Goal: Task Accomplishment & Management: Complete application form

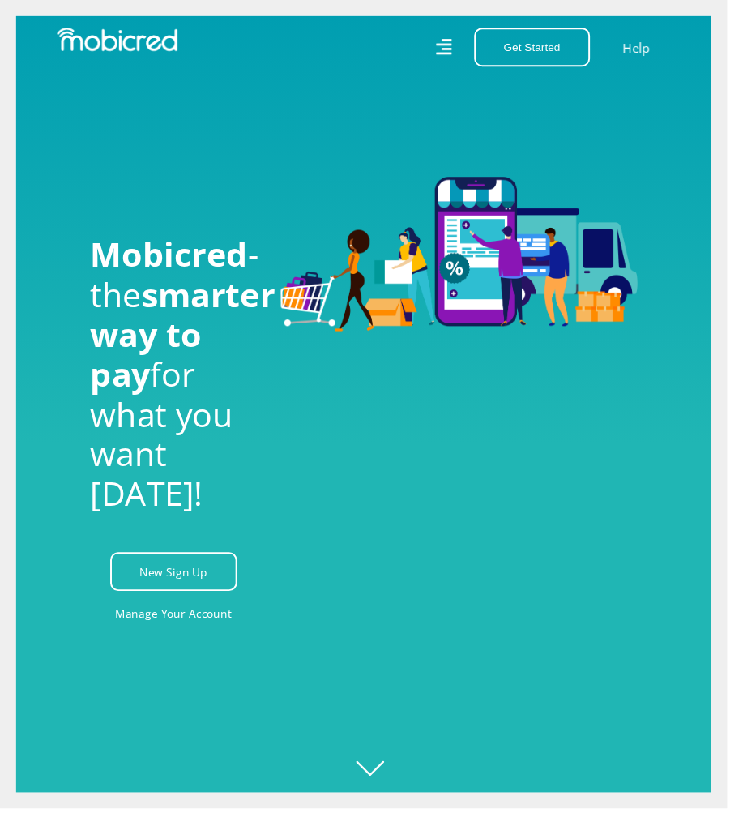
click at [569, 51] on button "Get Started" at bounding box center [544, 48] width 118 height 40
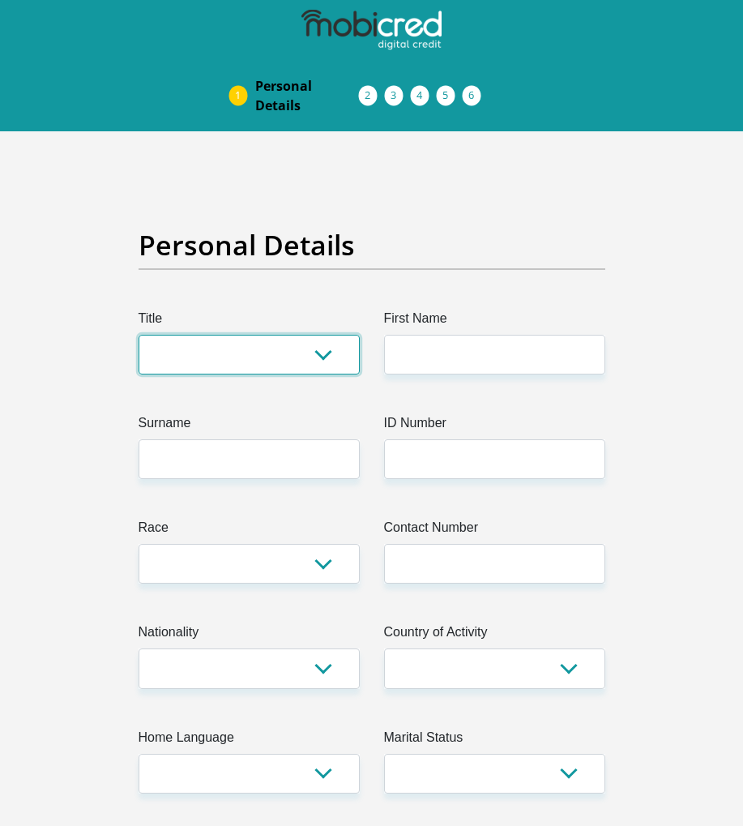
click at [278, 355] on select "Mr Ms Mrs Dr Other" at bounding box center [249, 355] width 221 height 40
select select "Mr"
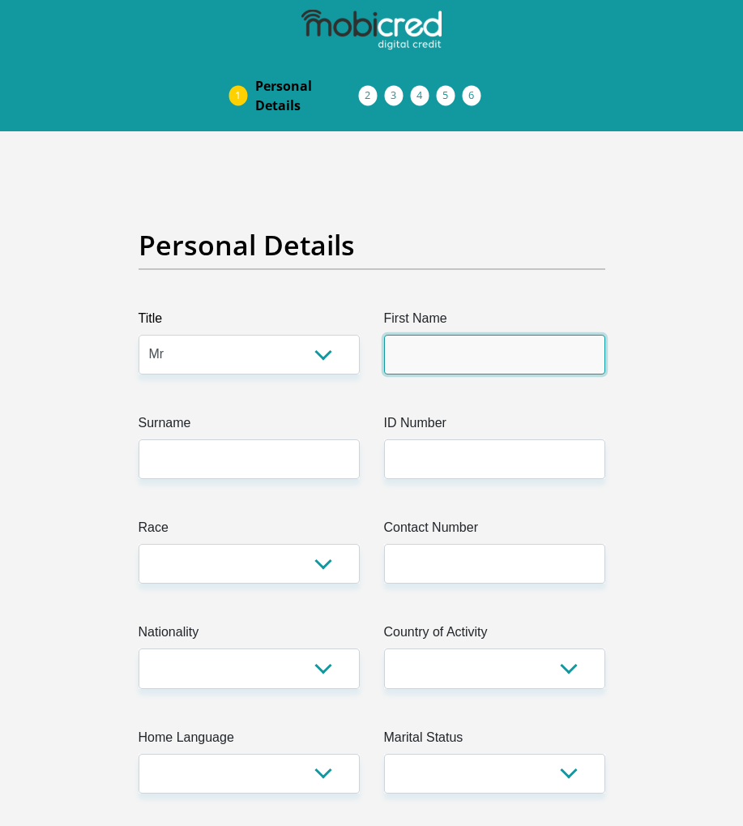
click at [513, 344] on input "First Name" at bounding box center [494, 355] width 221 height 40
type input "Nhlanhla"
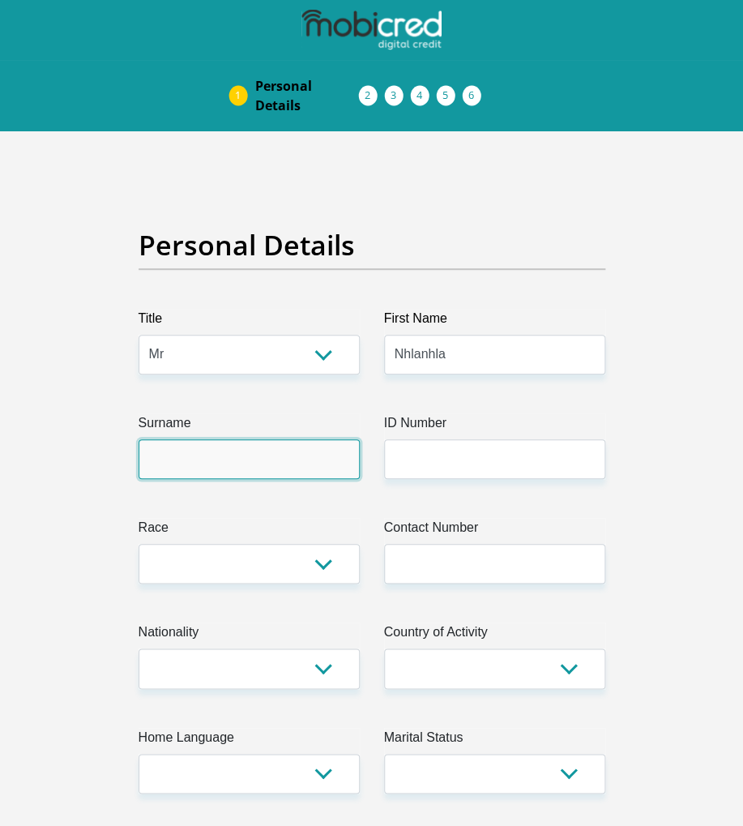
click at [292, 477] on input "Surname" at bounding box center [249, 459] width 221 height 40
type input "Nkosi"
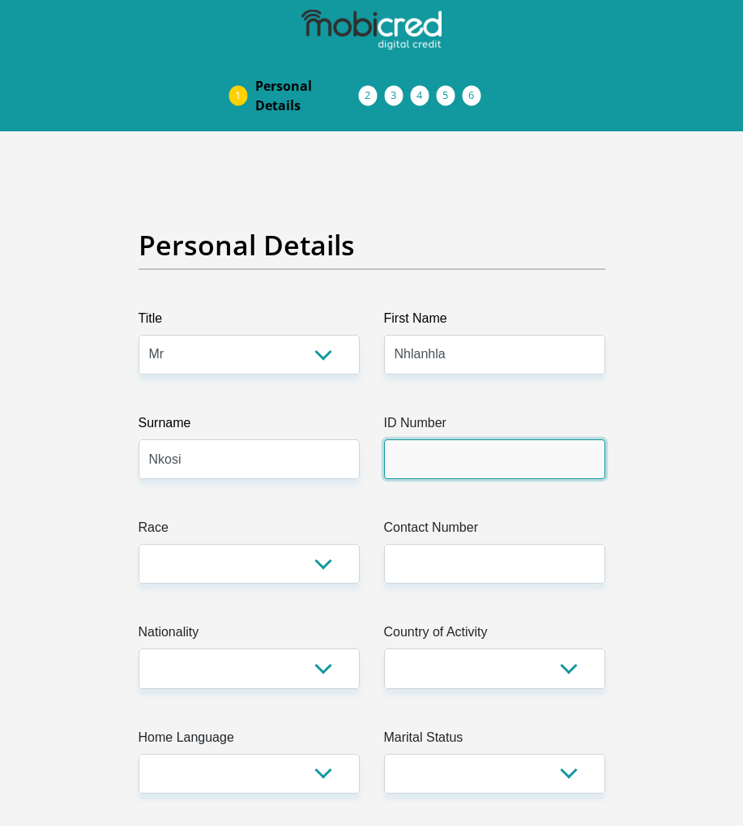
click at [522, 468] on input "ID Number" at bounding box center [494, 459] width 221 height 40
paste input "7509095466085"
type input "7509095466085"
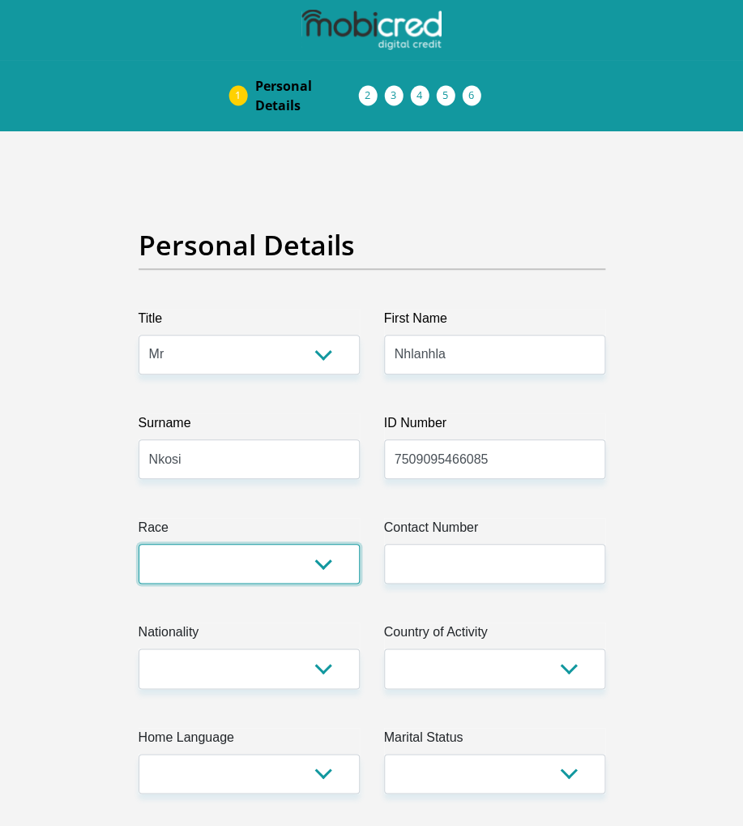
click at [320, 576] on select "Black Coloured Indian White Other" at bounding box center [249, 564] width 221 height 40
select select "1"
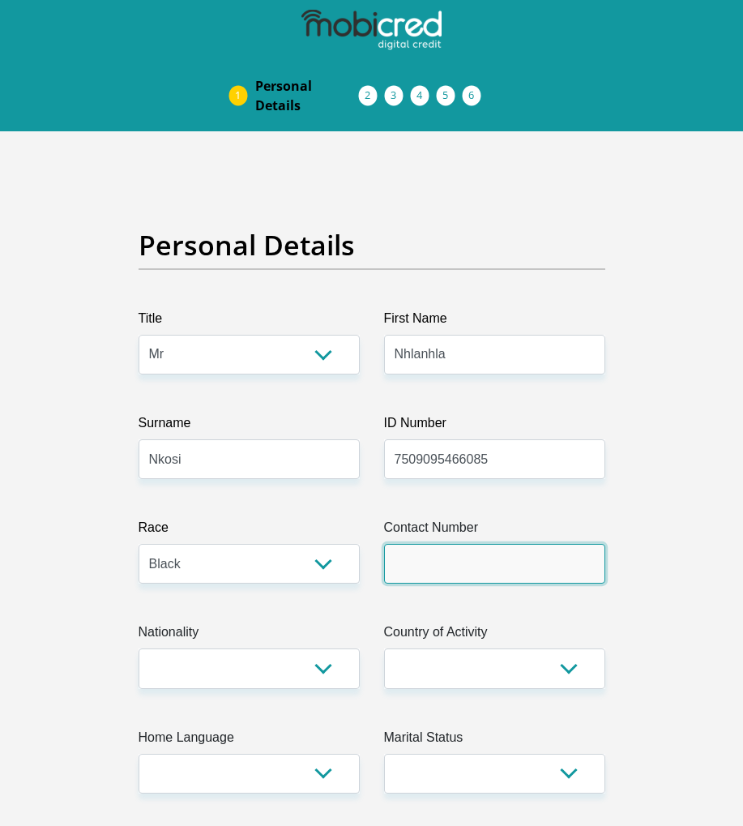
click at [512, 562] on input "Contact Number" at bounding box center [494, 564] width 221 height 40
type input "0793704186"
click at [571, 638] on label "Country of Activity" at bounding box center [494, 635] width 221 height 26
click at [571, 648] on select "South Africa Afghanistan Aland Islands Albania Algeria America Samoa American V…" at bounding box center [494, 668] width 221 height 40
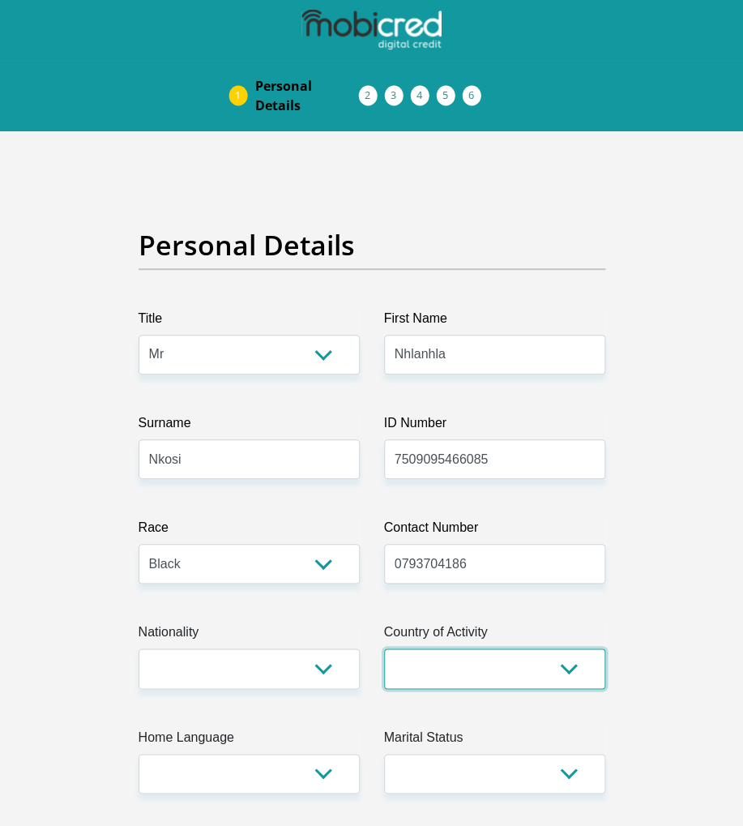
scroll to position [326, 0]
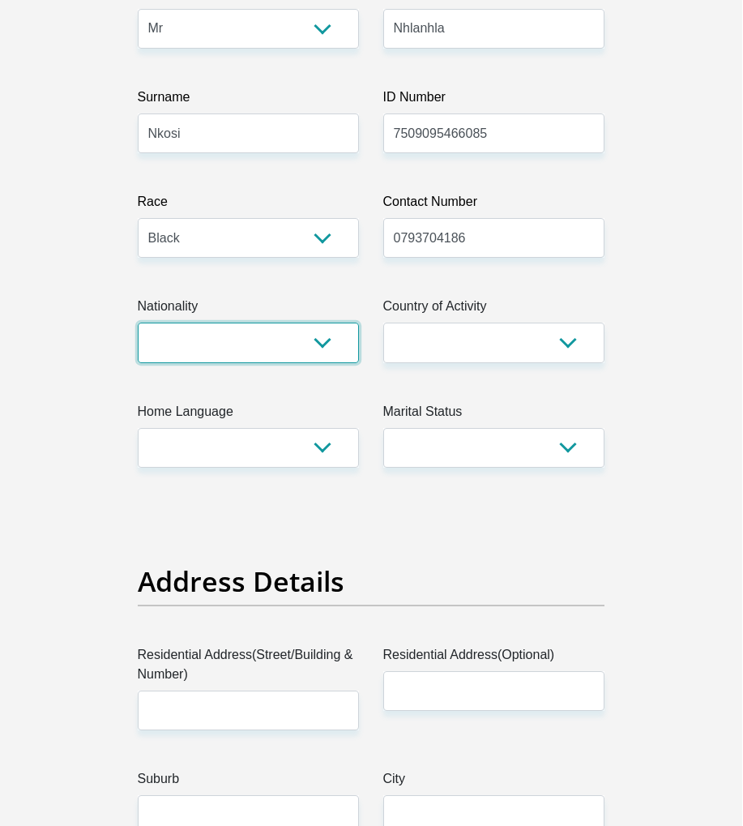
click at [341, 347] on select "South Africa Afghanistan Aland Islands Albania Algeria America Samoa American V…" at bounding box center [249, 343] width 221 height 40
click at [310, 347] on select "South Africa Afghanistan Aland Islands Albania Algeria America Samoa American V…" at bounding box center [249, 343] width 221 height 40
select select "ZAF"
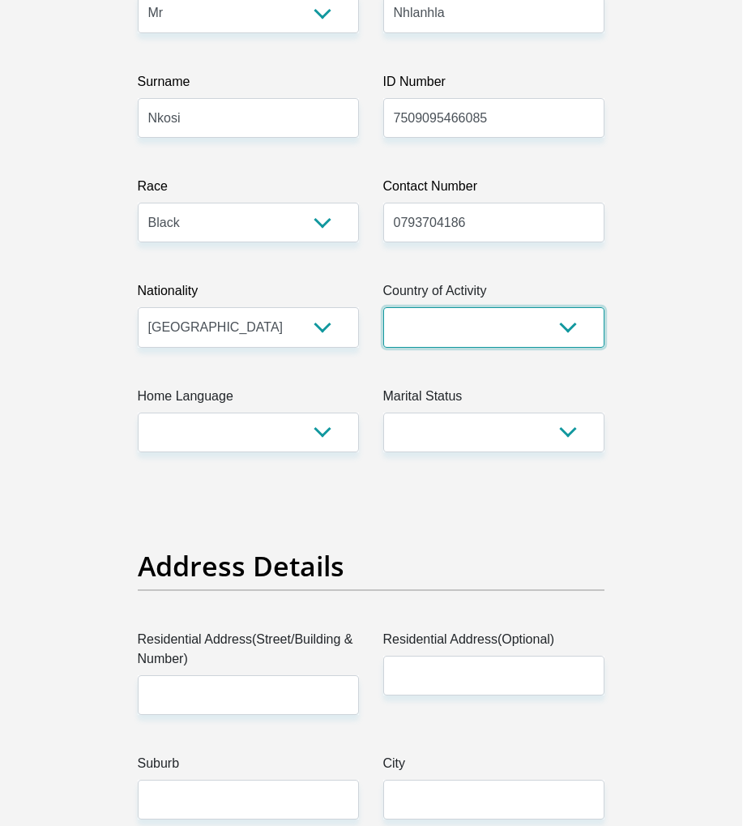
click at [589, 328] on select "South Africa Afghanistan Aland Islands Albania Algeria America Samoa American V…" at bounding box center [494, 328] width 221 height 40
select select "ZAF"
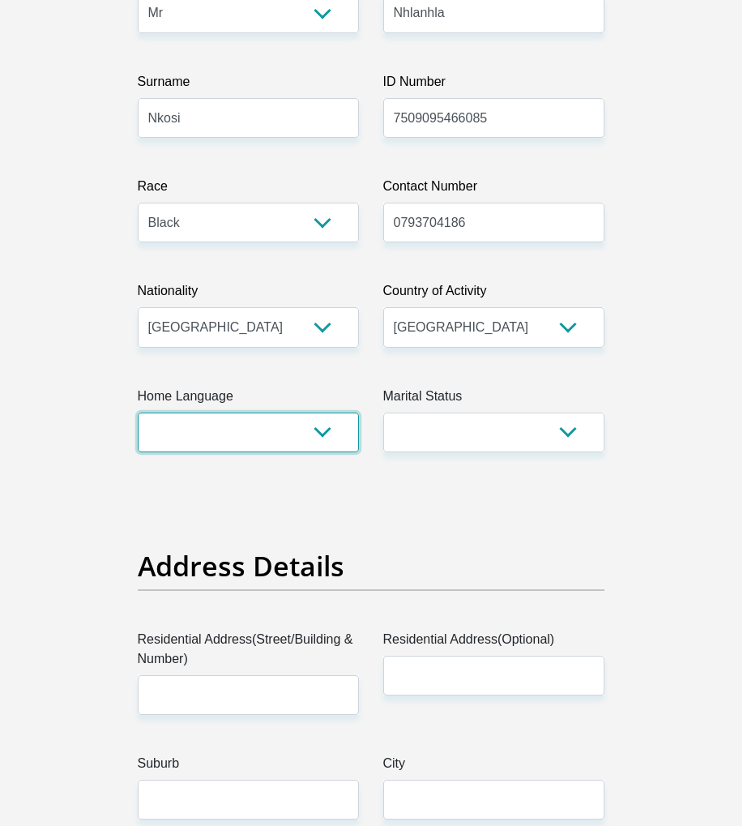
click at [302, 451] on select "Afrikaans English Sepedi South Ndebele Southern Sotho Swati Tsonga Tswana Venda…" at bounding box center [249, 433] width 221 height 40
click at [328, 413] on select "Afrikaans English Sepedi South Ndebele Southern Sotho Swati Tsonga Tswana Venda…" at bounding box center [249, 433] width 221 height 40
select select "eng"
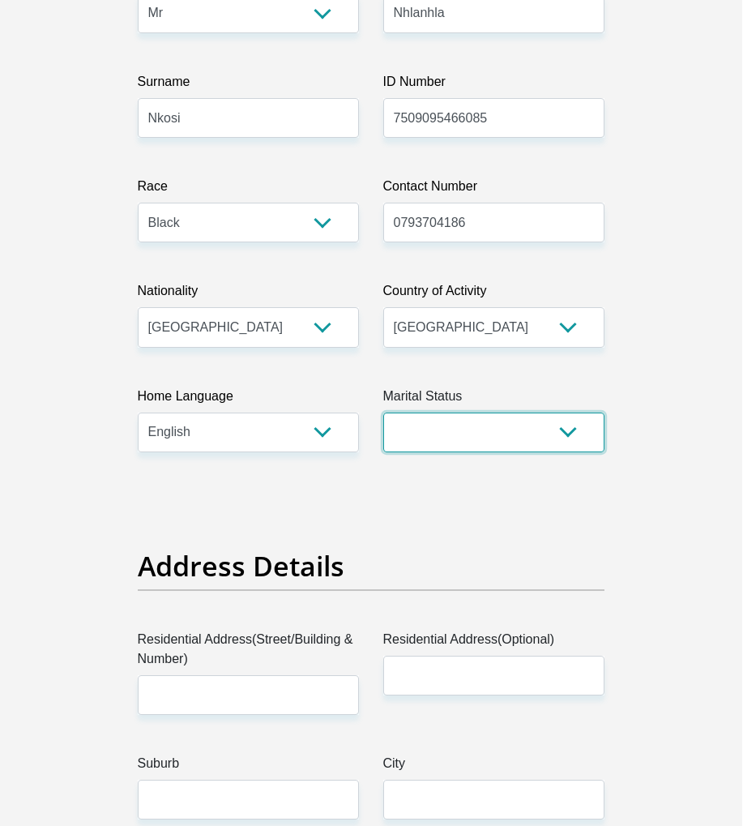
click at [542, 415] on select "Married ANC Single Divorced Widowed Married COP or Customary Law" at bounding box center [494, 433] width 221 height 40
click at [548, 434] on select "Married ANC Single Divorced Widowed Married COP or Customary Law" at bounding box center [494, 433] width 221 height 40
click at [578, 430] on select "Married ANC Single Divorced Widowed Married COP or Customary Law" at bounding box center [494, 433] width 221 height 40
select select "5"
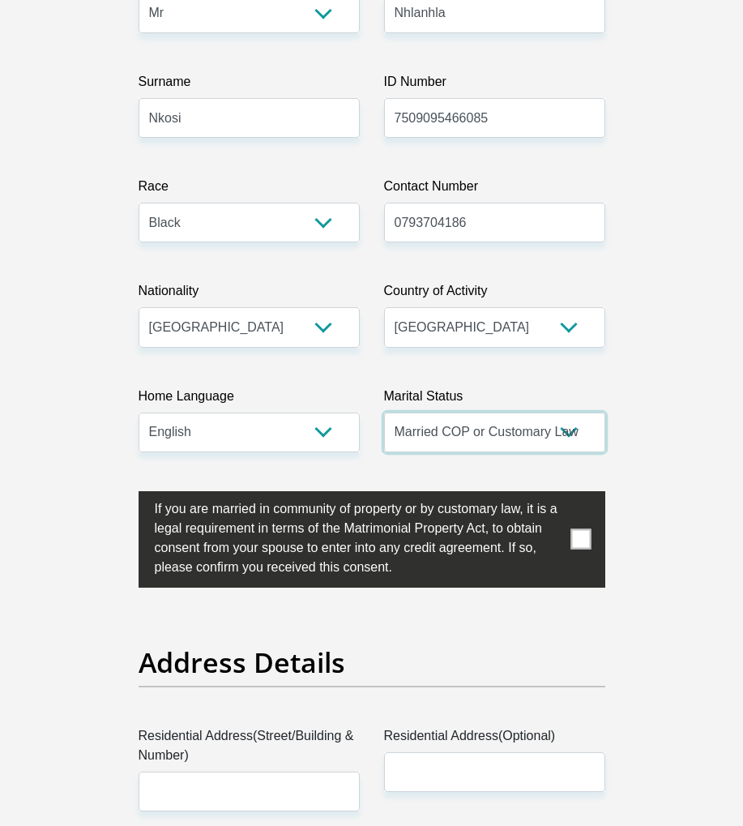
scroll to position [336, 0]
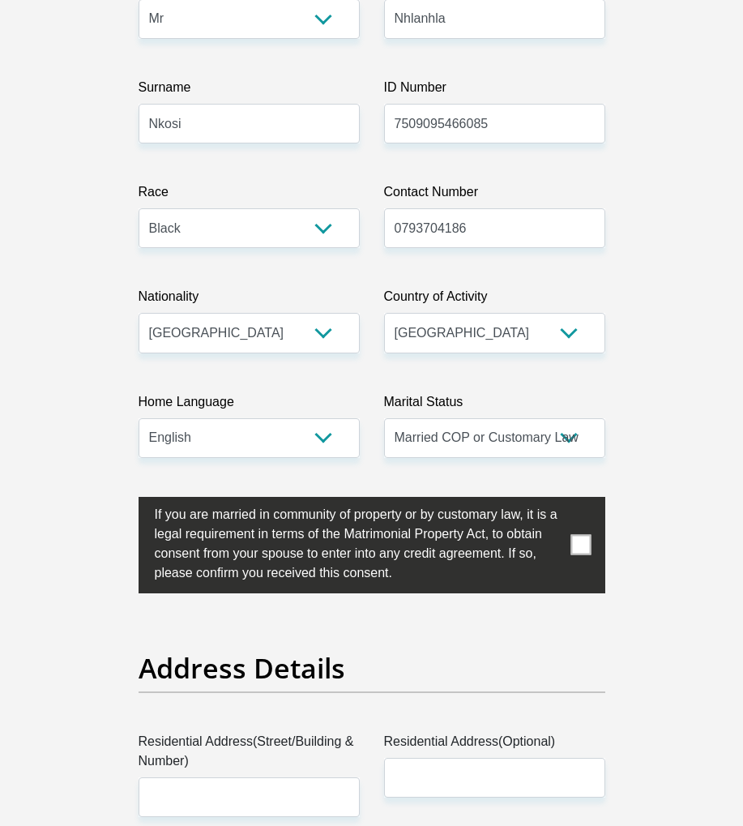
click at [569, 539] on label at bounding box center [372, 545] width 467 height 96
click at [122, 501] on input "checkbox" at bounding box center [122, 501] width 0 height 0
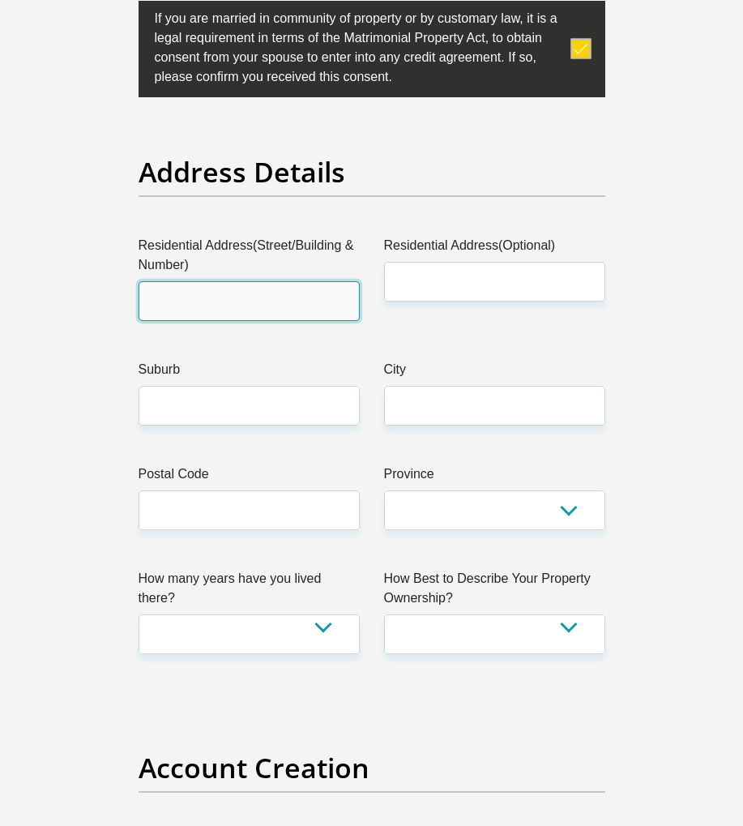
click at [299, 319] on input "Residential Address(Street/Building & Number)" at bounding box center [249, 301] width 221 height 40
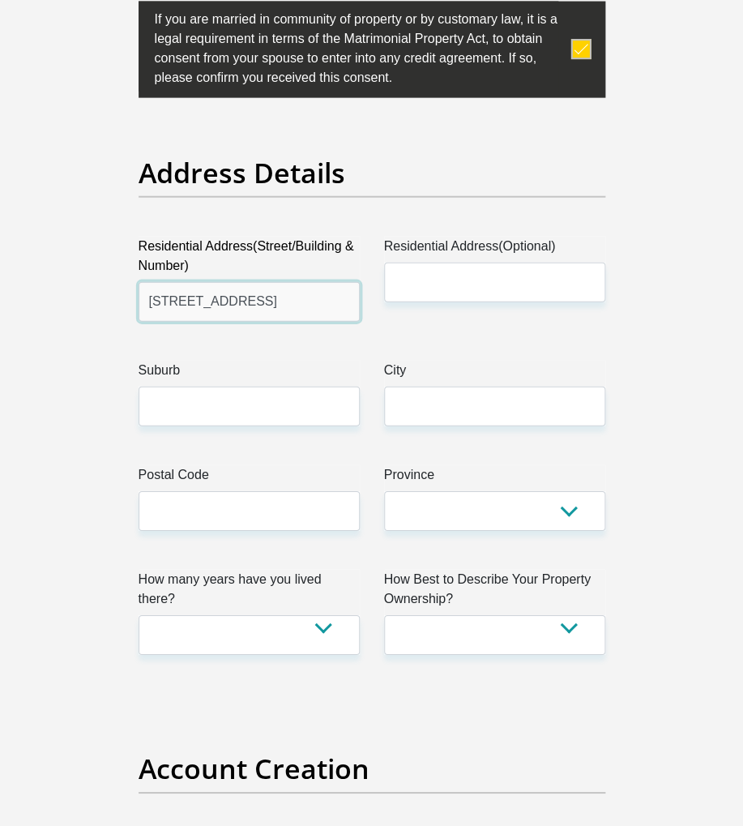
type input "1407 Wildebees Street"
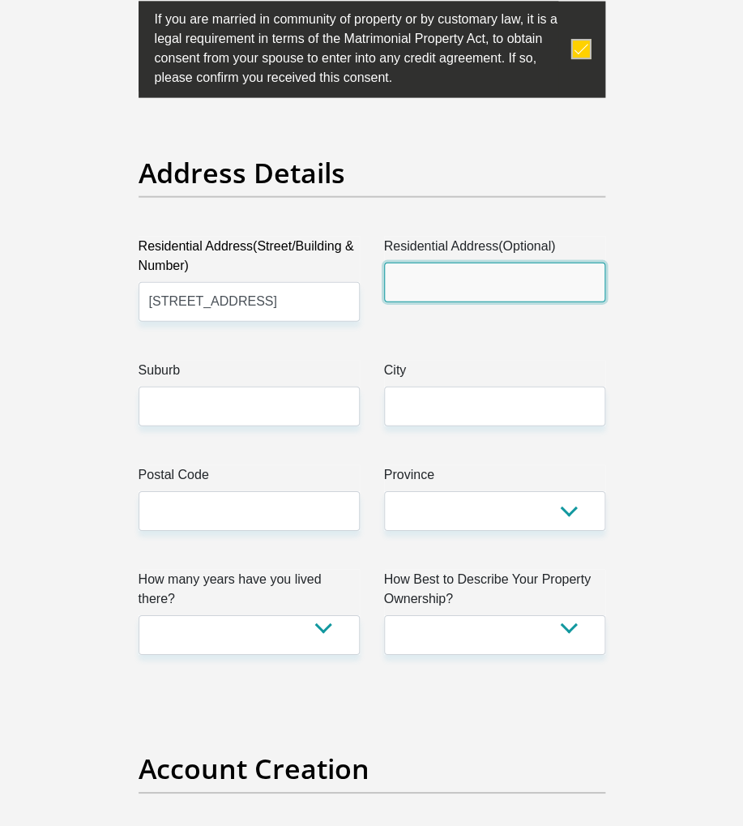
click at [415, 297] on input "Residential Address(Optional)" at bounding box center [494, 283] width 221 height 40
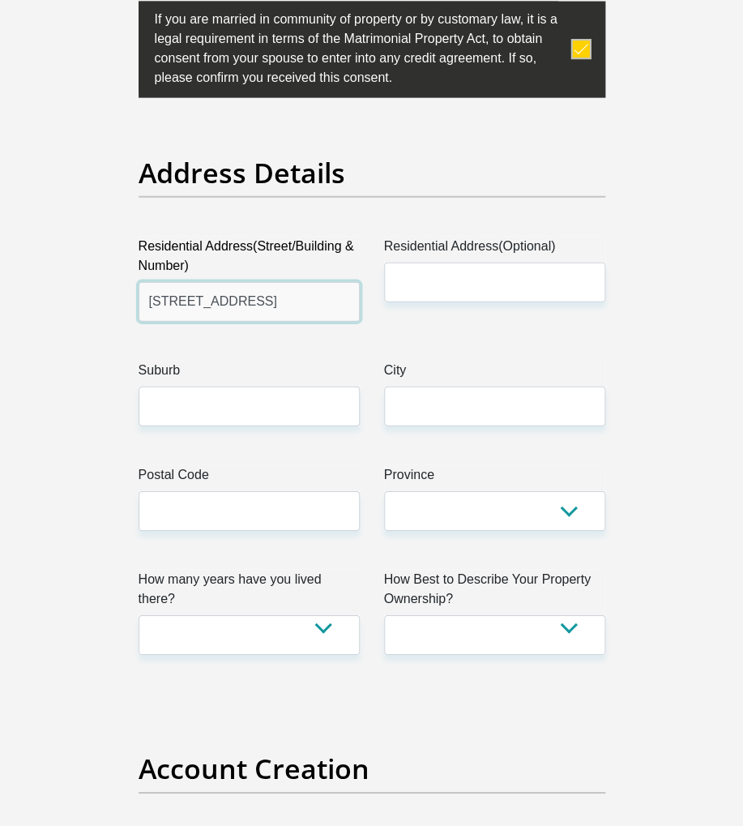
click at [284, 306] on input "1407 Wildebees Street" at bounding box center [249, 302] width 221 height 40
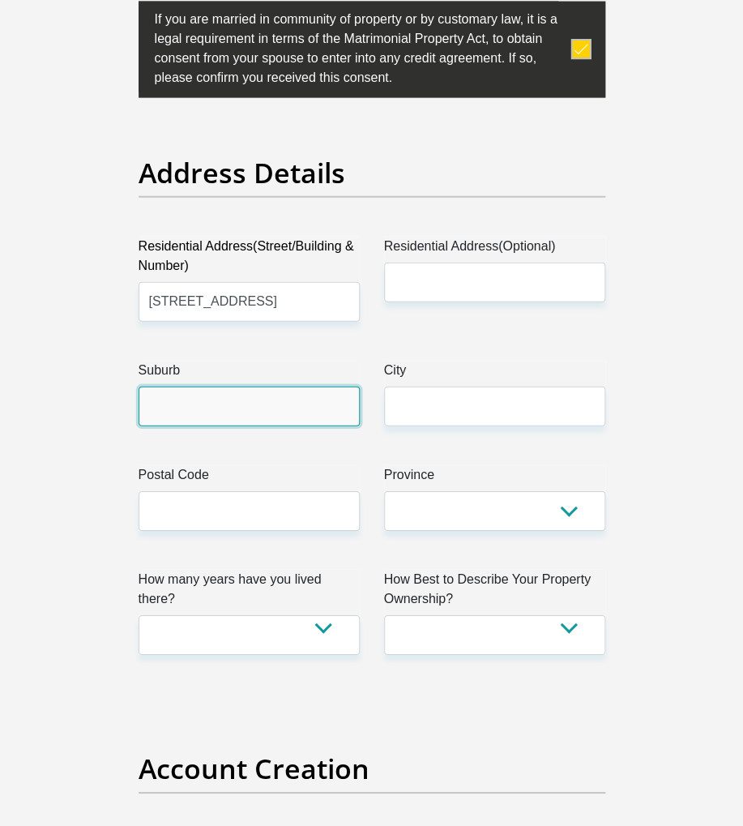
click at [147, 402] on input "Suburb" at bounding box center [249, 407] width 221 height 40
type input "Tekwane South"
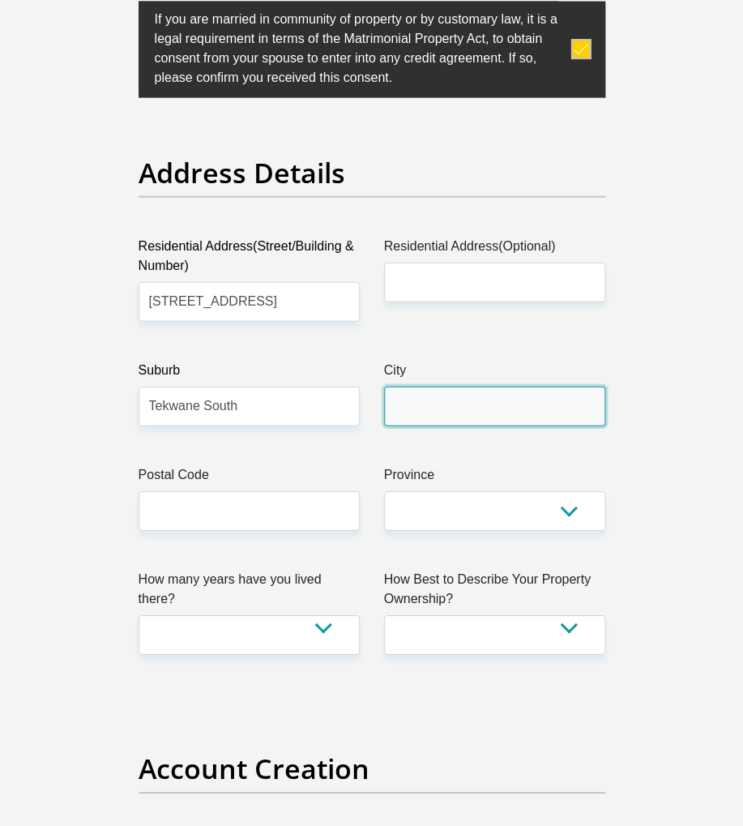
click at [552, 424] on input "City" at bounding box center [494, 407] width 221 height 40
type input "Nelspruit"
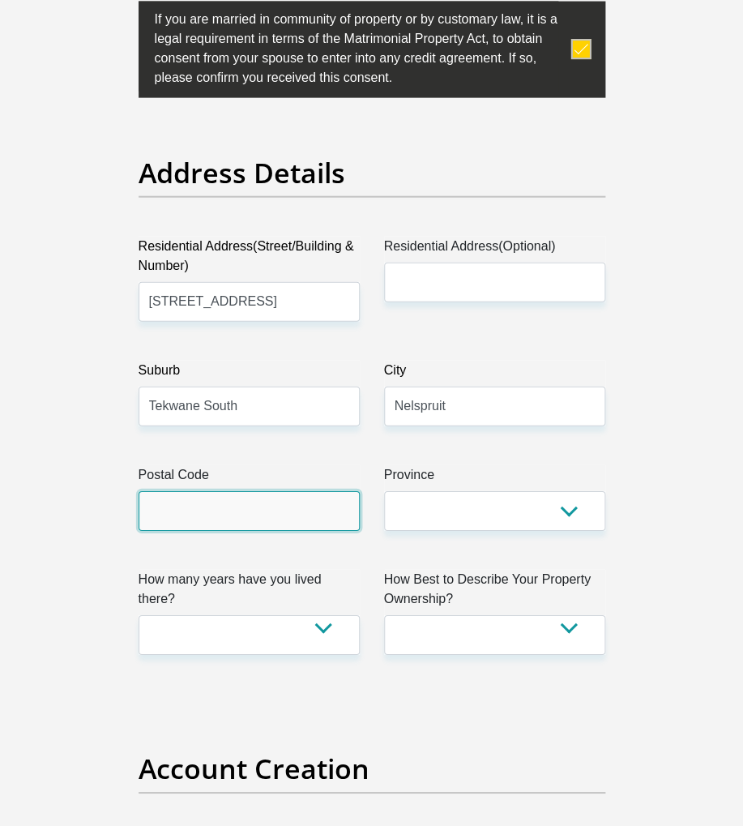
click at [151, 511] on input "Postal Code" at bounding box center [249, 511] width 221 height 40
type input "1214"
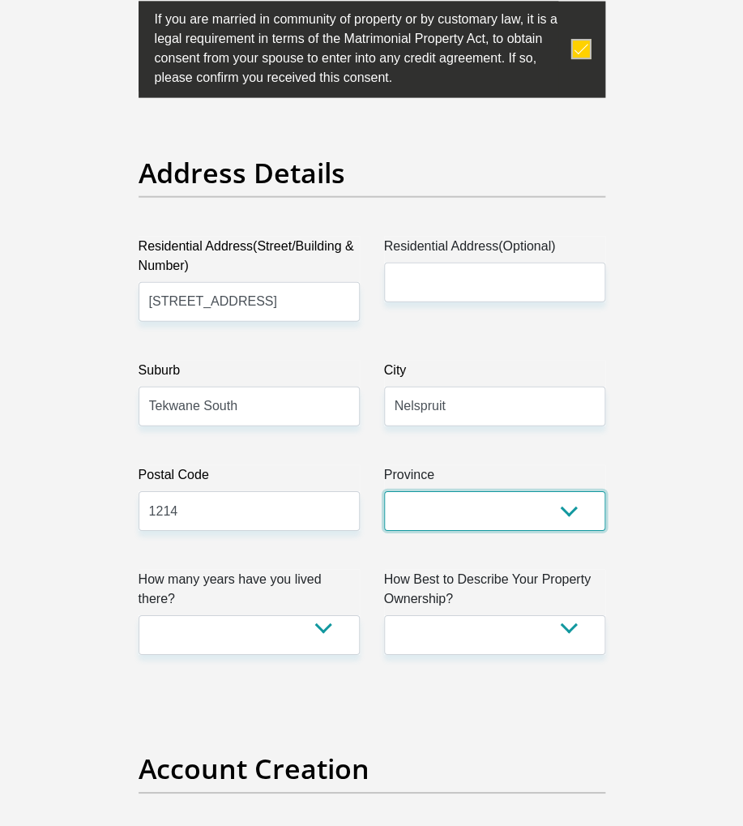
click at [570, 519] on select "Eastern Cape Free State Gauteng KwaZulu-Natal Limpopo Mpumalanga Northern Cape …" at bounding box center [494, 511] width 221 height 40
select select "[GEOGRAPHIC_DATA]"
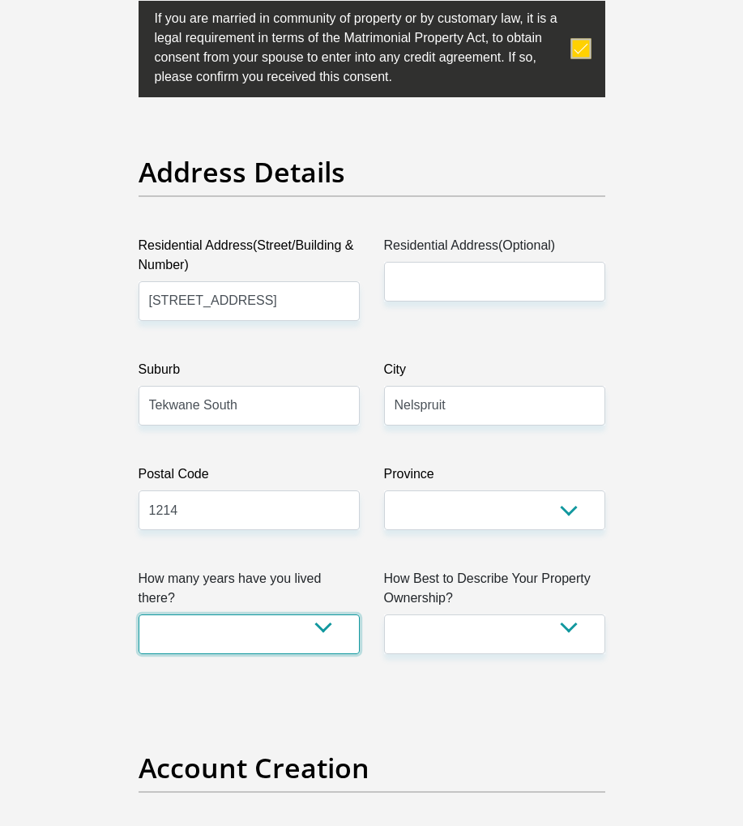
click at [172, 644] on select "less than 1 year 1-3 years 3-5 years 5+ years" at bounding box center [249, 634] width 221 height 40
click at [317, 635] on select "less than 1 year 1-3 years 3-5 years 5+ years" at bounding box center [249, 634] width 221 height 40
select select "5"
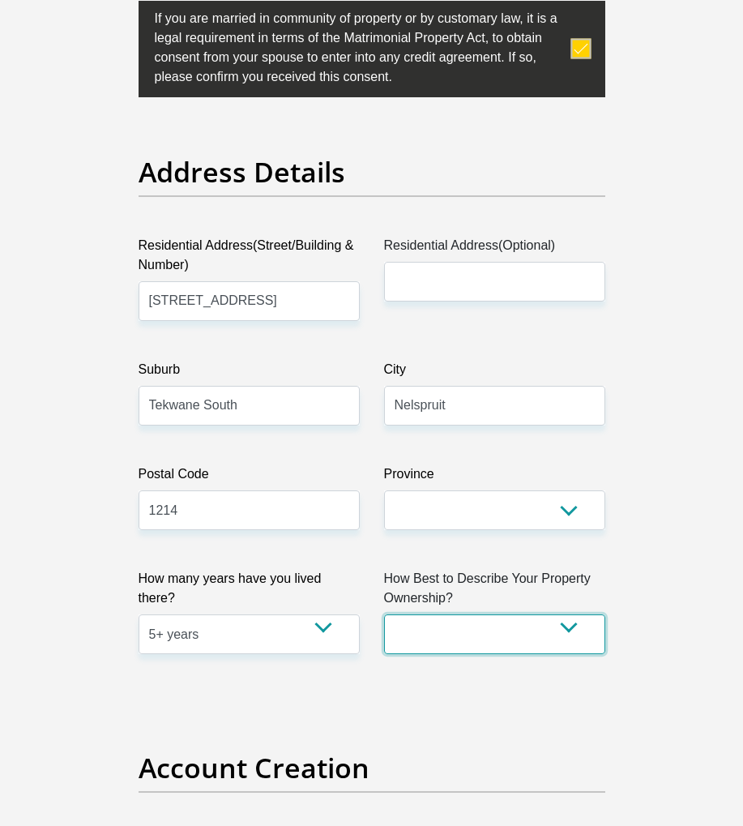
click at [580, 639] on select "Owned Rented Family Owned Company Dwelling" at bounding box center [494, 634] width 221 height 40
click at [576, 632] on select "Owned Rented Family Owned Company Dwelling" at bounding box center [494, 634] width 221 height 40
select select "parents"
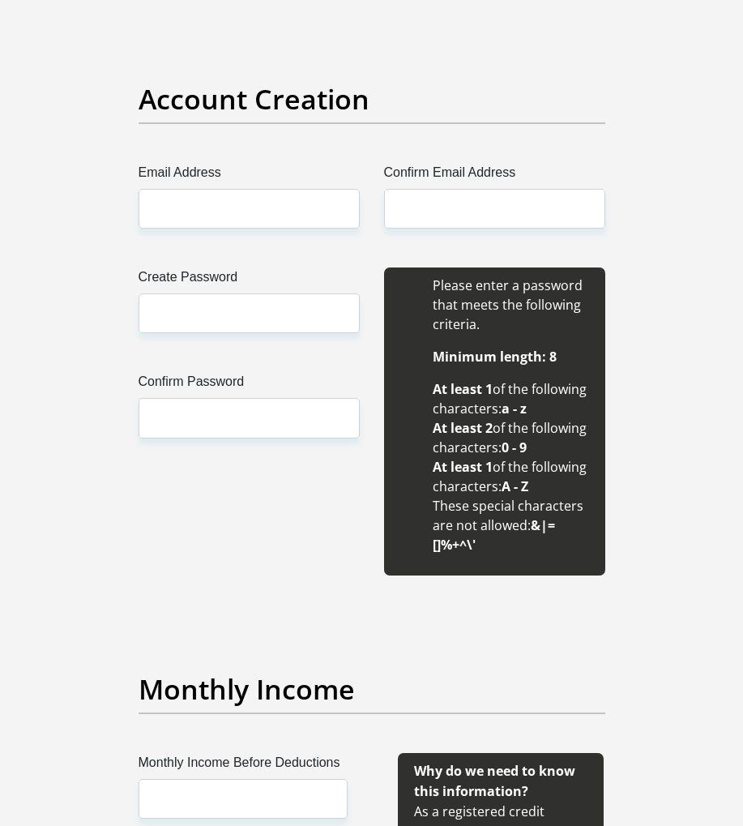
scroll to position [1214, 0]
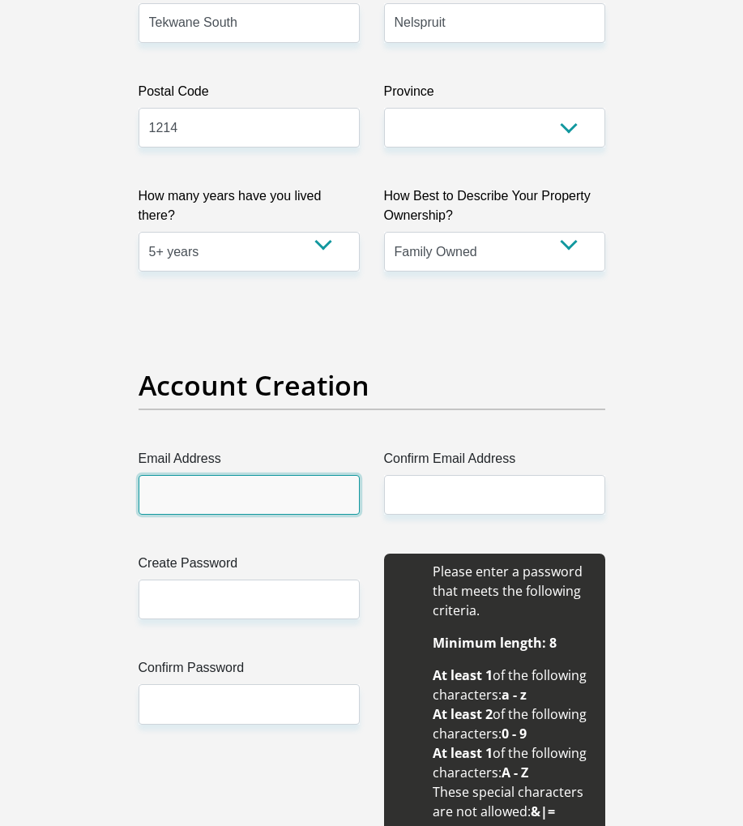
click at [300, 507] on input "Email Address" at bounding box center [249, 495] width 221 height 40
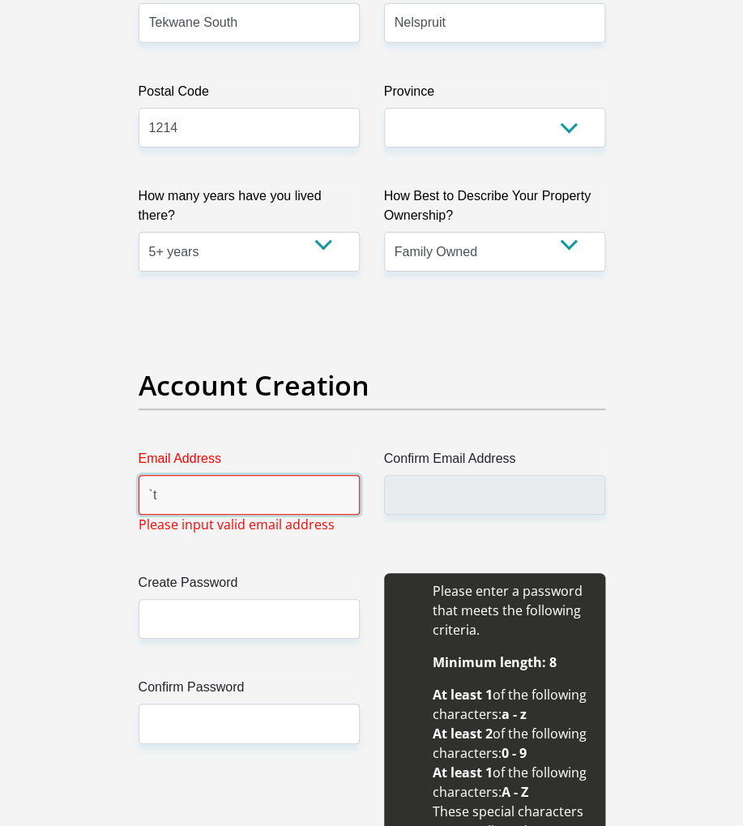
type input "`"
type input "T"
type input "terries"
type input "terriesnkosi@gmail.com"
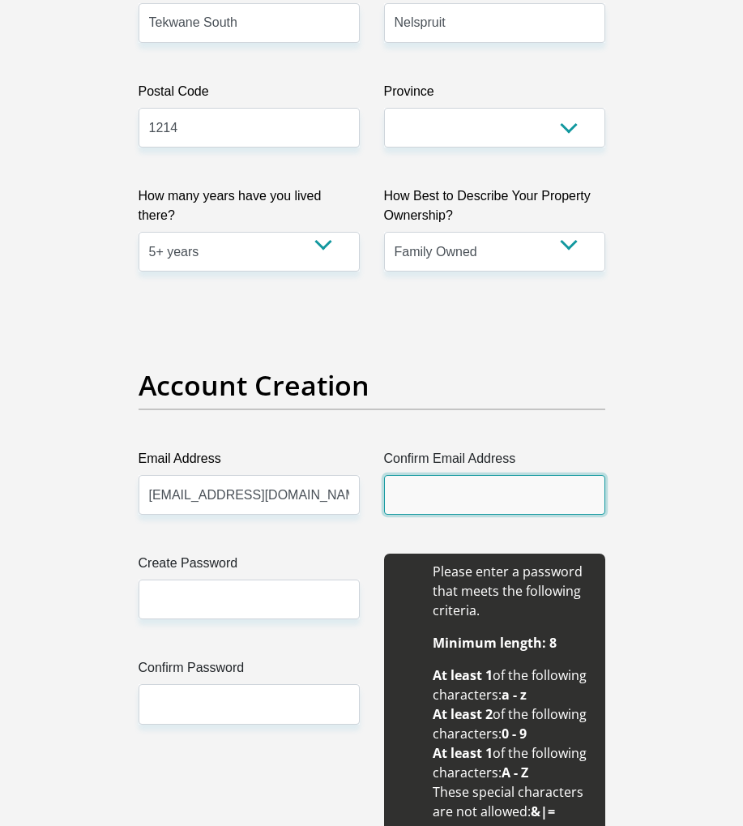
click at [541, 498] on input "Confirm Email Address" at bounding box center [494, 495] width 221 height 40
type input "Terr"
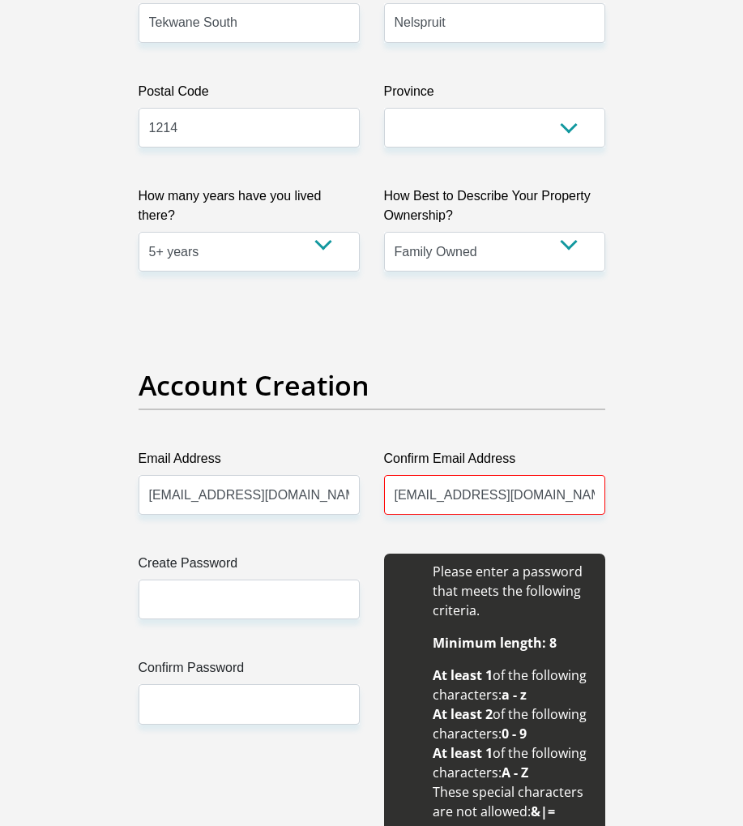
type input "terriesnkosi@gmail.com"
click at [156, 599] on input "Create Password" at bounding box center [249, 600] width 221 height 40
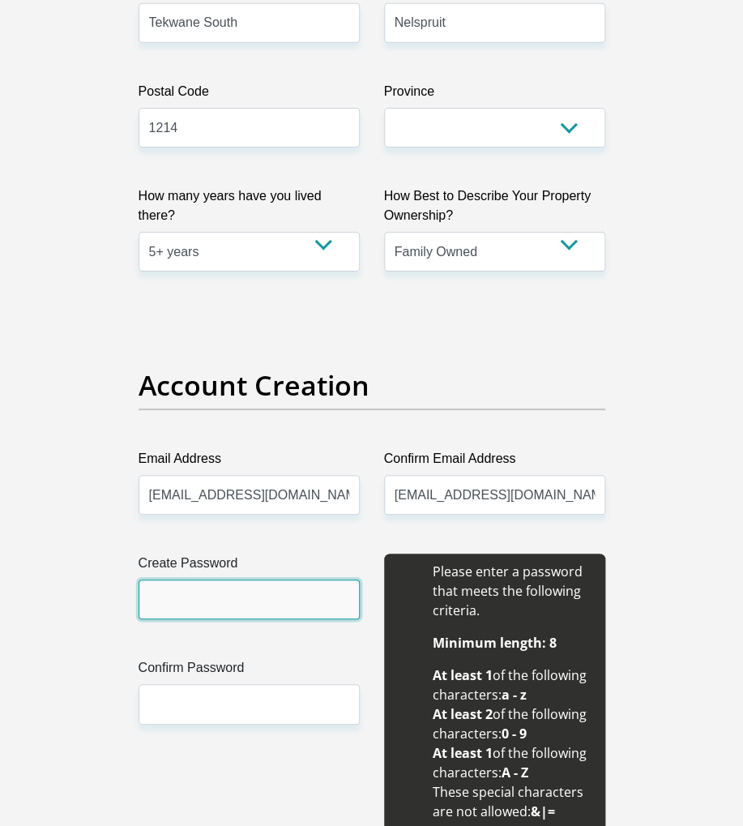
type input "`"
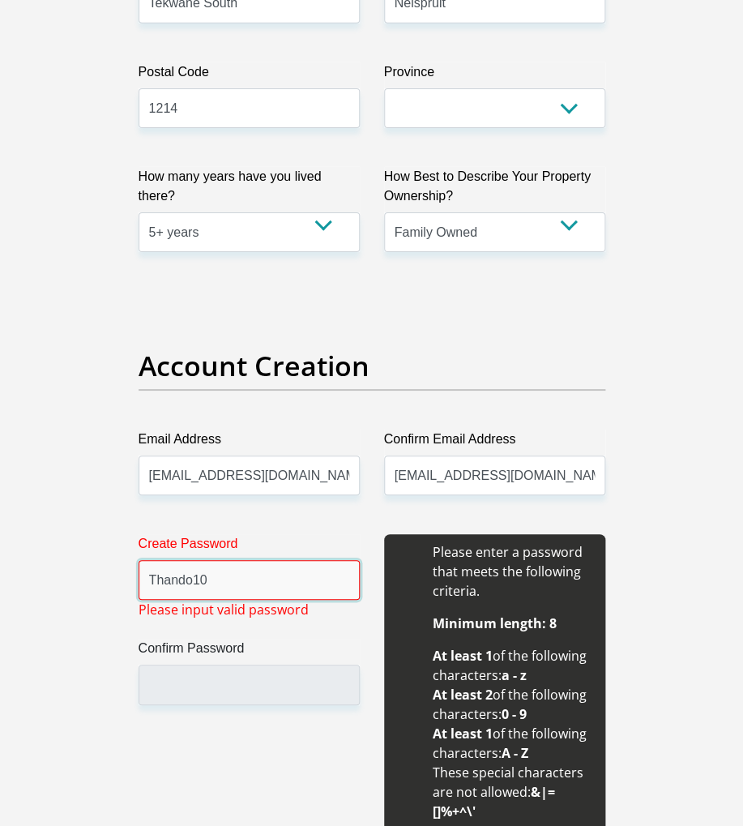
scroll to position [1240, 0]
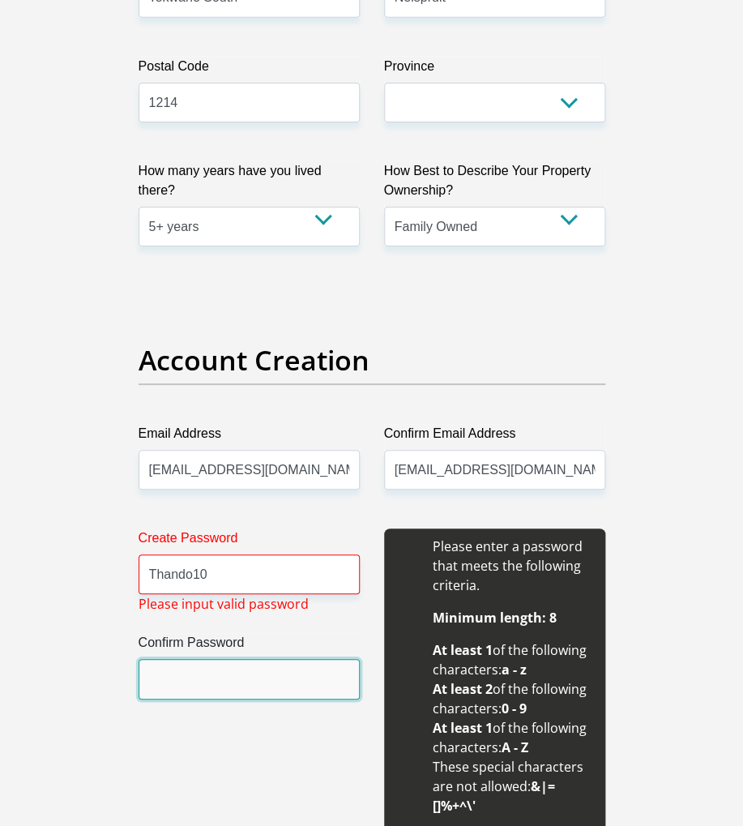
click at [154, 685] on input "Confirm Password" at bounding box center [249, 678] width 221 height 40
click at [153, 681] on input "Confirm Password" at bounding box center [249, 678] width 221 height 40
click at [167, 681] on input "Confirm Password" at bounding box center [249, 678] width 221 height 40
click at [173, 690] on input "Confirm Password" at bounding box center [249, 678] width 221 height 40
click at [314, 678] on input "Confirm Password" at bounding box center [249, 678] width 221 height 40
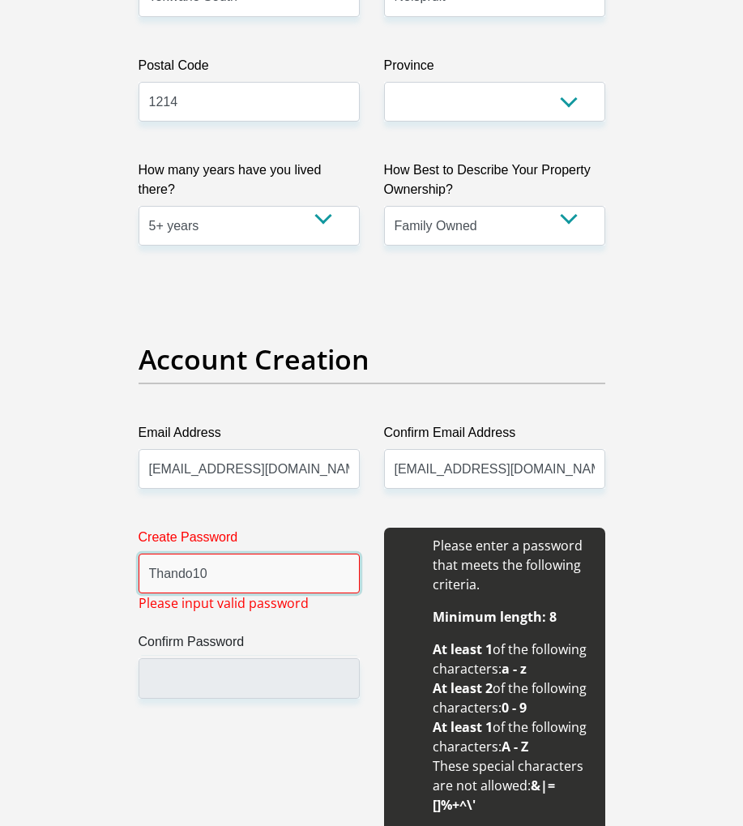
click at [163, 566] on input "Thando10" at bounding box center [249, 574] width 221 height 40
click at [166, 570] on input "Thando10" at bounding box center [249, 574] width 221 height 40
click at [165, 570] on input "Thando10" at bounding box center [249, 574] width 221 height 40
click at [153, 558] on input "Thando10" at bounding box center [249, 574] width 221 height 40
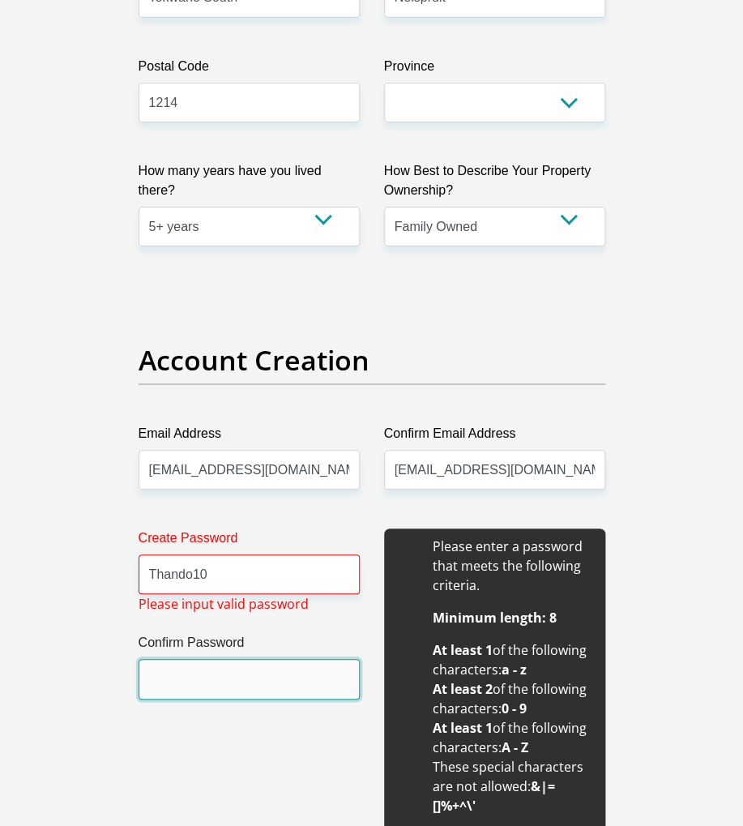
click at [311, 663] on input "Confirm Password" at bounding box center [249, 679] width 221 height 40
click at [314, 682] on input "Confirm Password" at bounding box center [249, 678] width 221 height 40
click at [319, 684] on input "Confirm Password" at bounding box center [249, 678] width 221 height 40
click at [174, 685] on input "Confirm Password" at bounding box center [249, 678] width 221 height 40
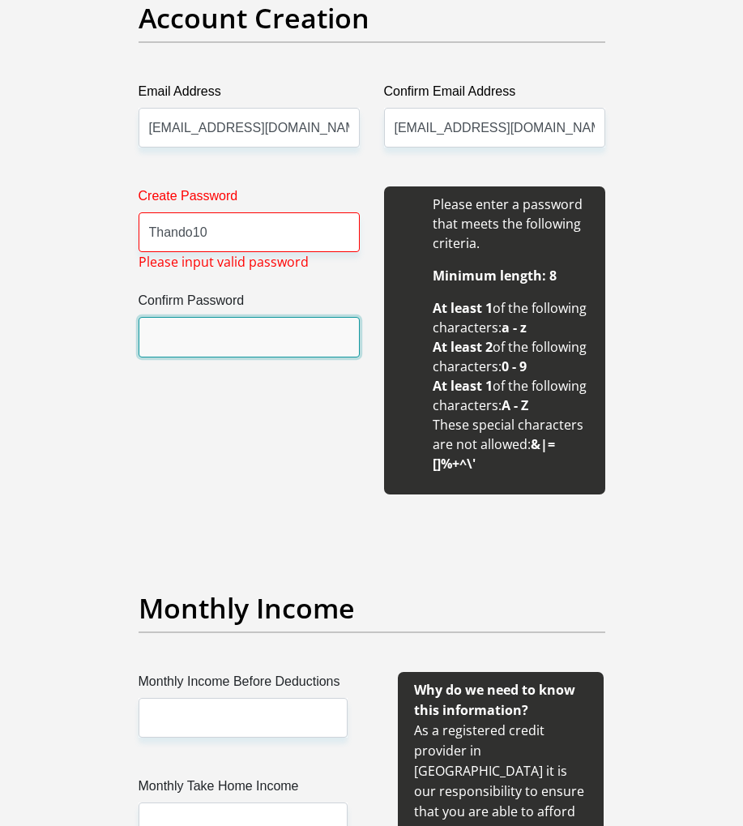
scroll to position [1594, 0]
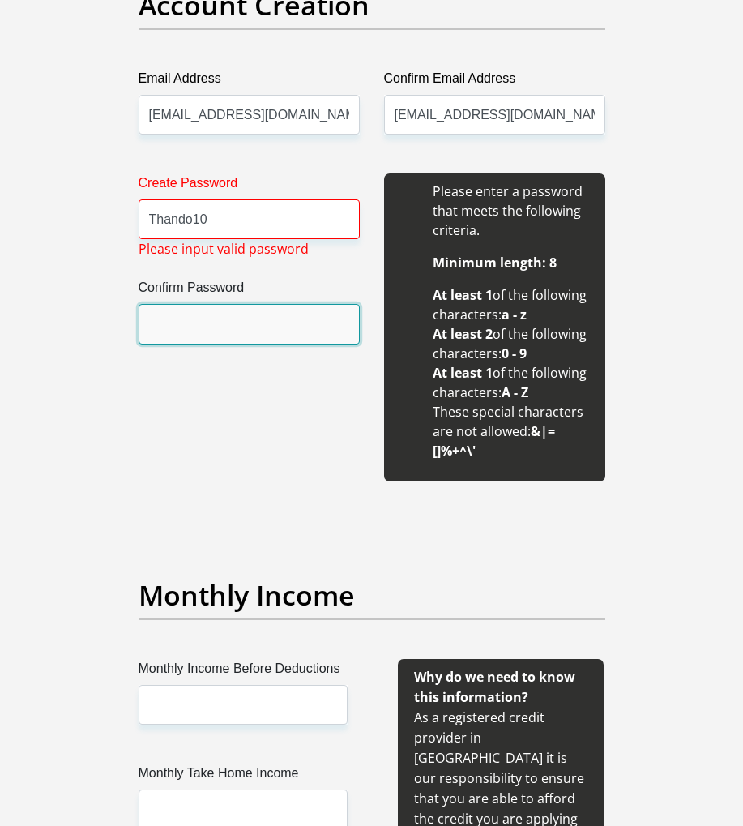
click at [160, 337] on input "Confirm Password" at bounding box center [249, 324] width 221 height 40
click at [159, 337] on input "Confirm Password" at bounding box center [249, 324] width 221 height 40
click at [151, 312] on input "Confirm Password" at bounding box center [249, 324] width 221 height 40
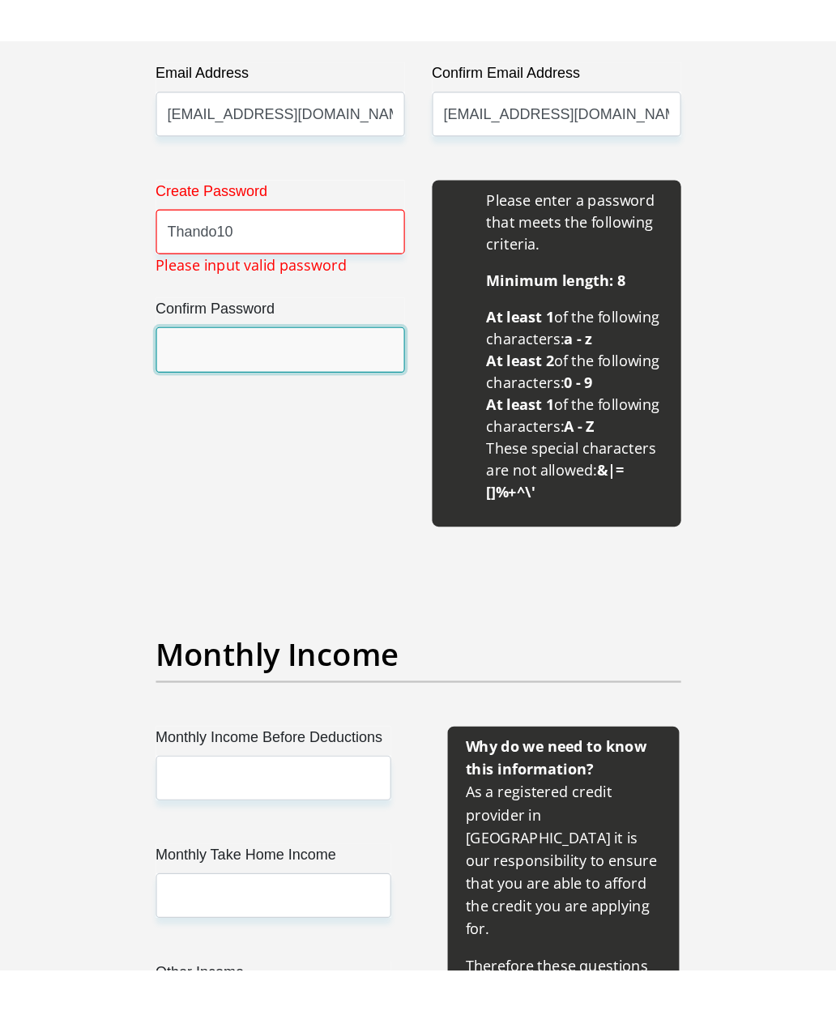
scroll to position [1414, 0]
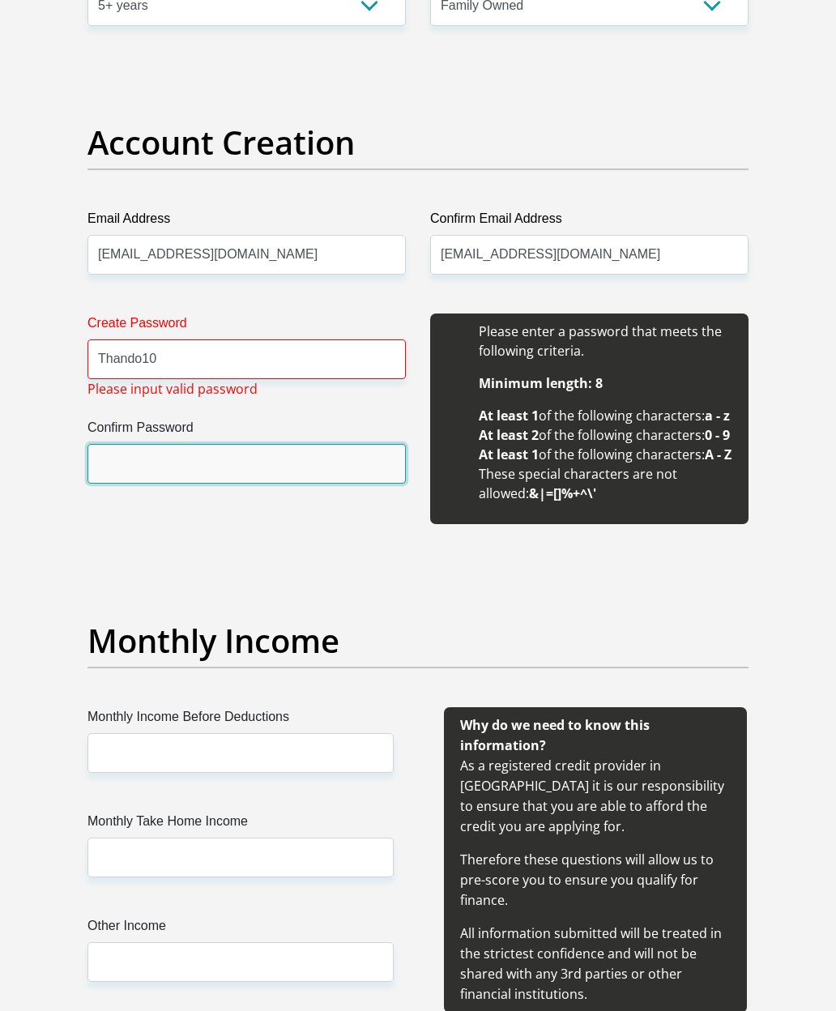
click at [132, 479] on input "Confirm Password" at bounding box center [247, 464] width 319 height 40
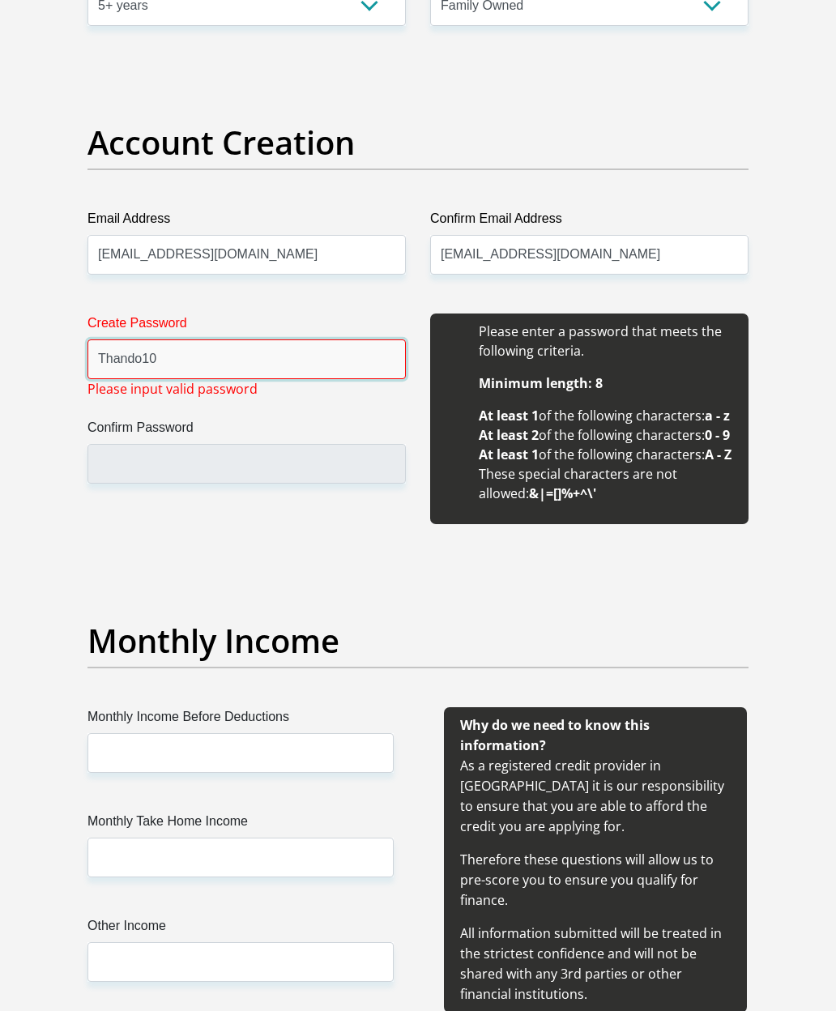
click at [179, 366] on input "Thando10" at bounding box center [247, 360] width 319 height 40
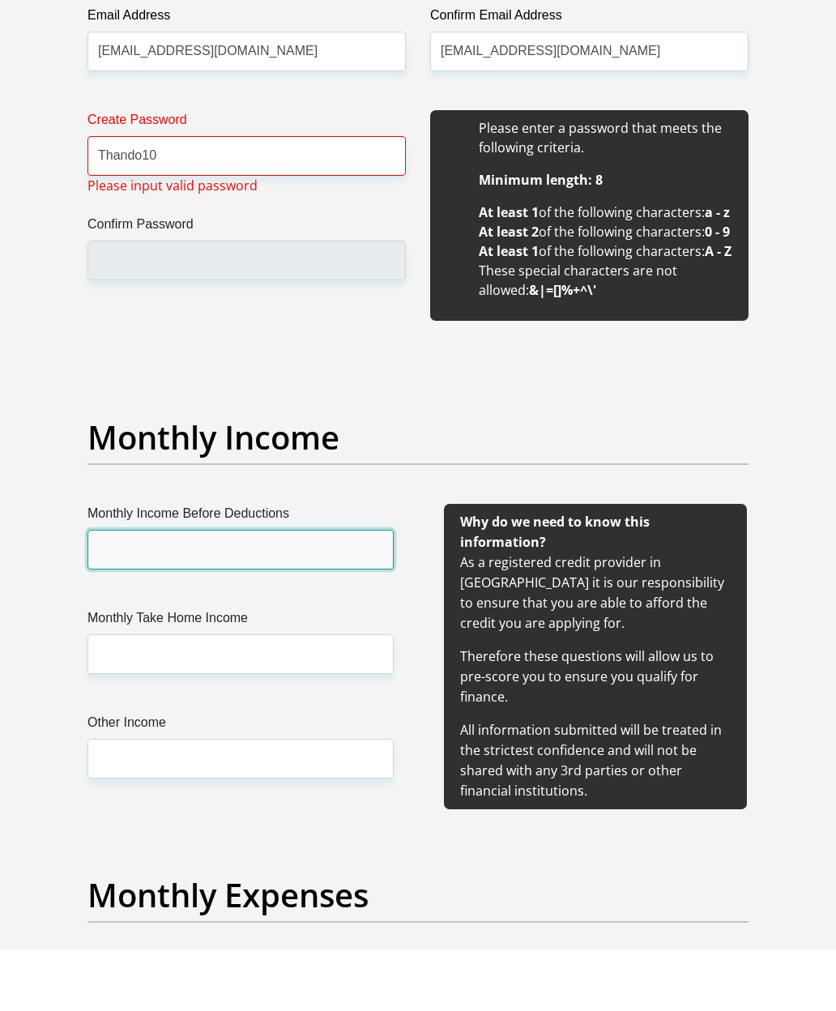
scroll to position [1550, 0]
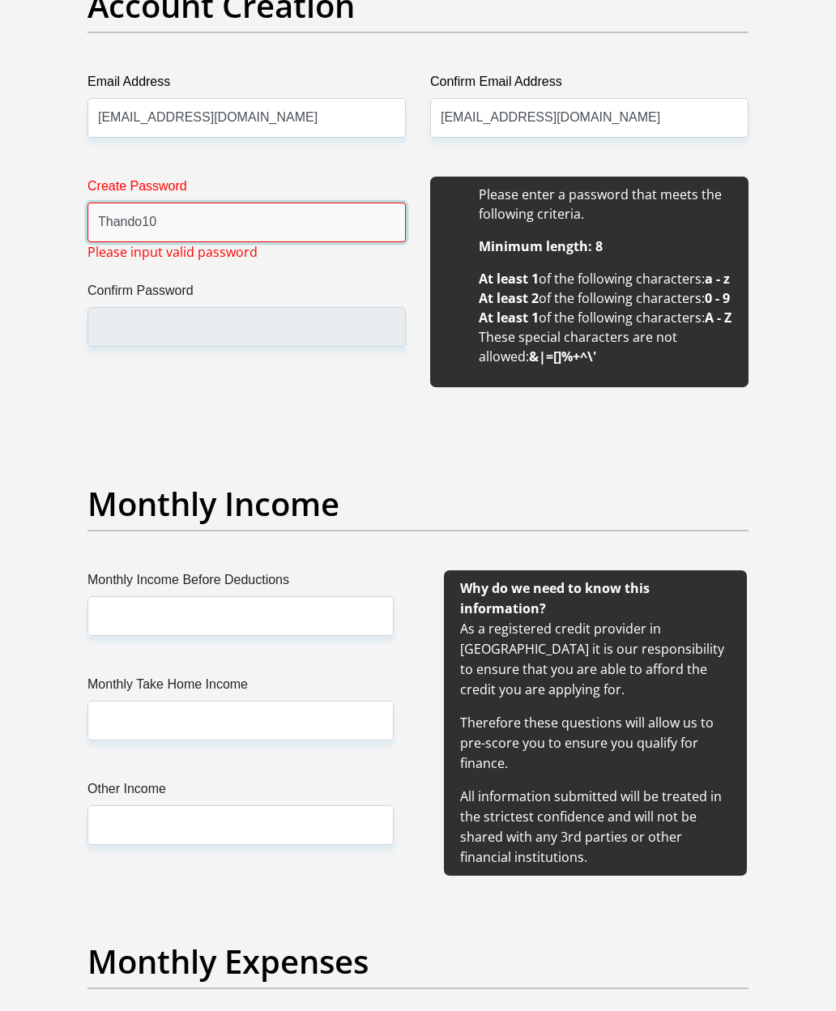
click at [128, 211] on input "Thando10" at bounding box center [247, 223] width 319 height 40
click at [104, 212] on input "Thando10" at bounding box center [247, 223] width 319 height 40
click at [103, 211] on input "Thando10" at bounding box center [247, 223] width 319 height 40
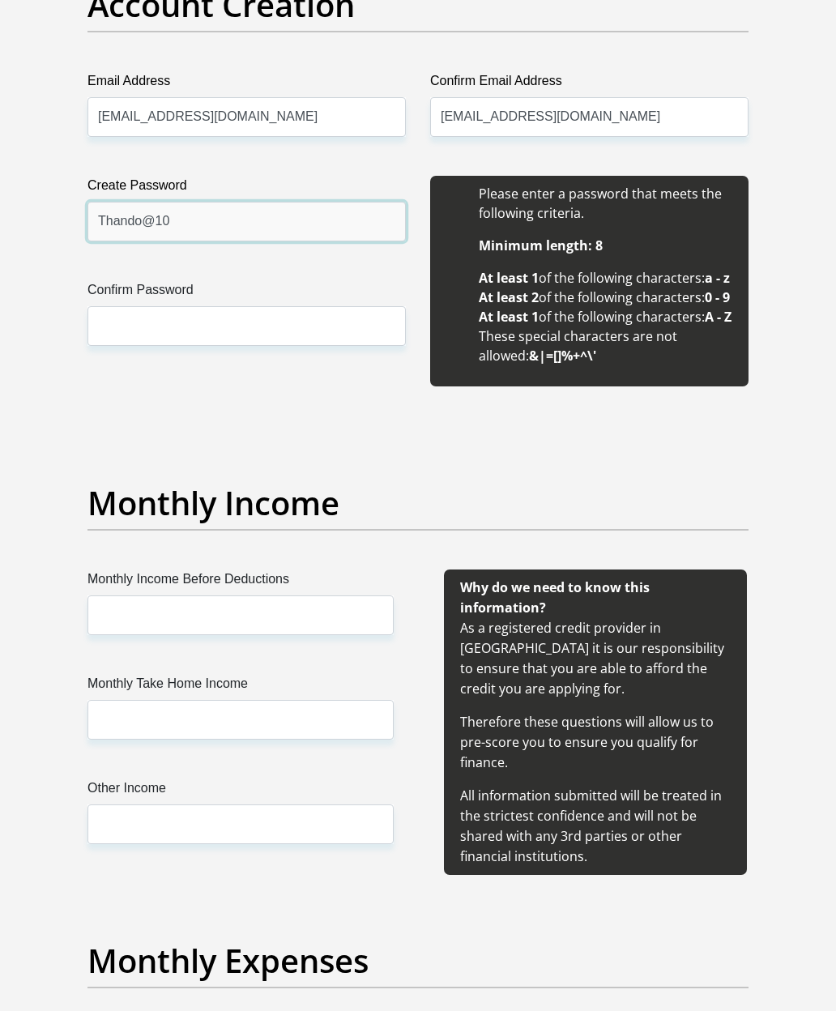
scroll to position [1551, 0]
type input "Thando@10"
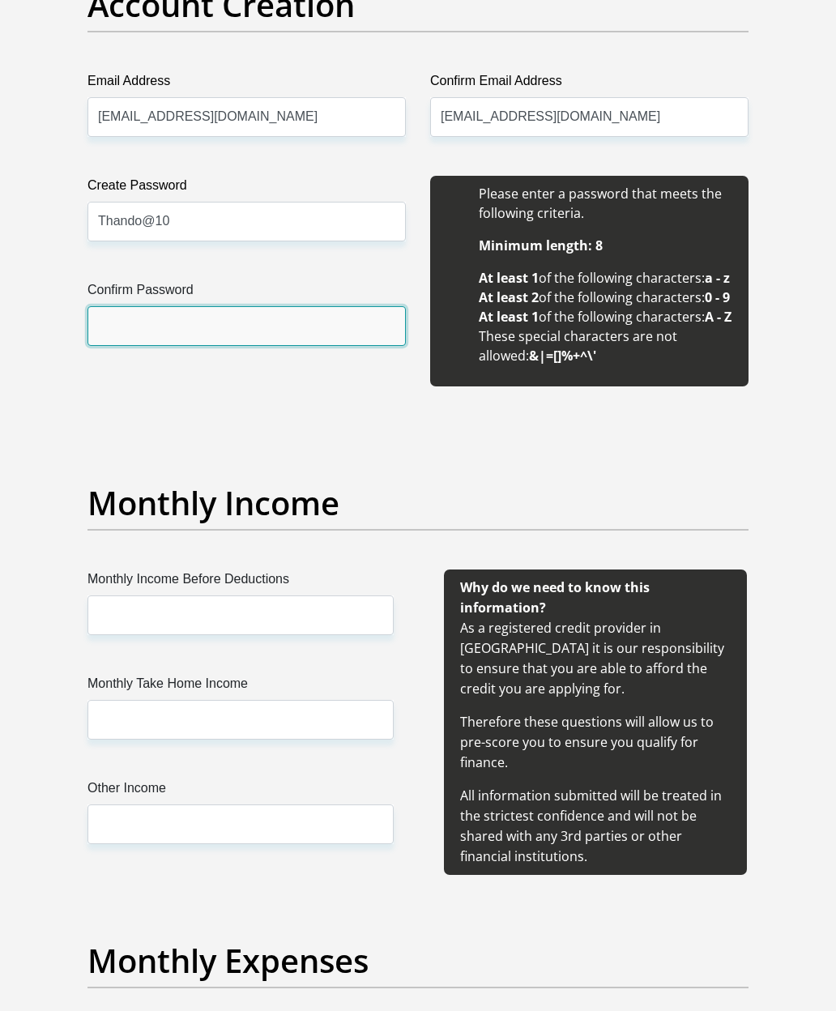
click at [105, 335] on input "Confirm Password" at bounding box center [247, 326] width 319 height 40
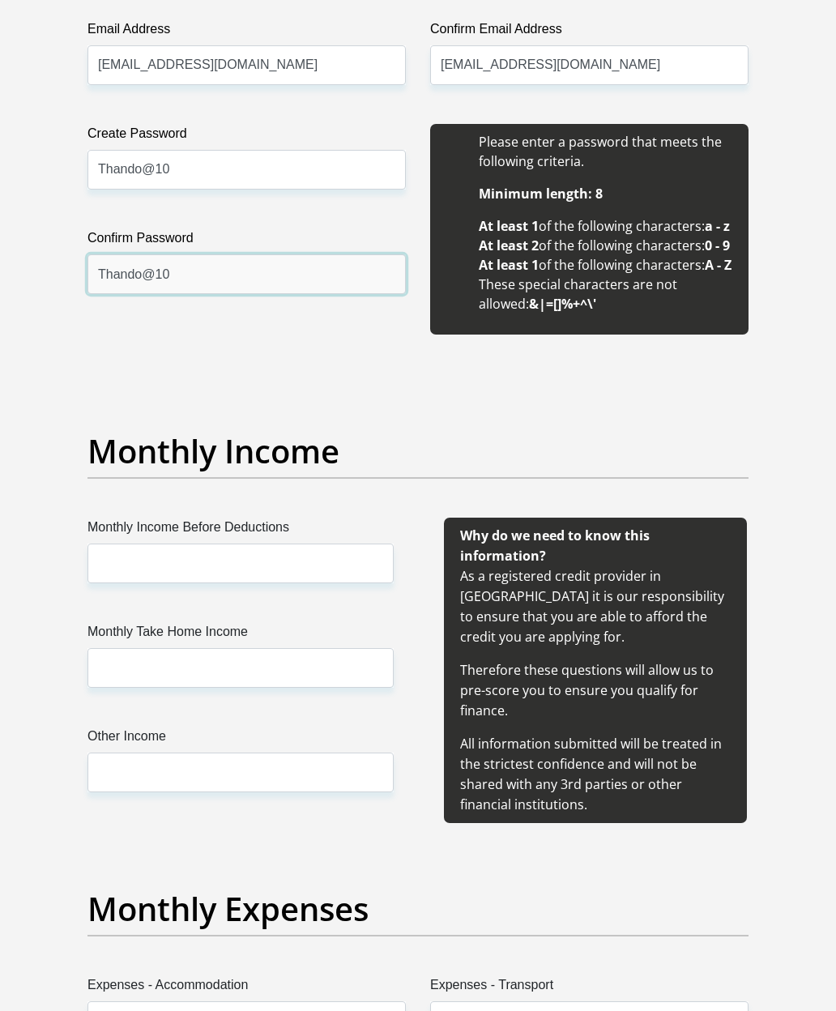
type input "Thando@10"
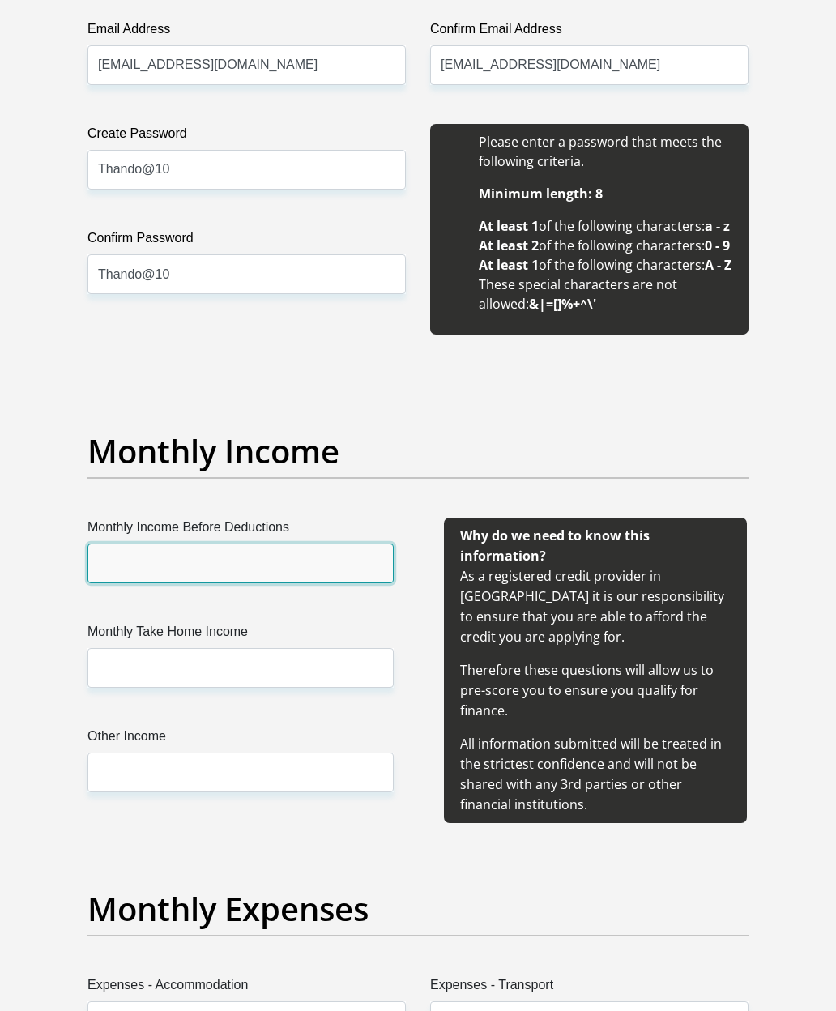
click at [118, 584] on input "Monthly Income Before Deductions" at bounding box center [241, 564] width 306 height 40
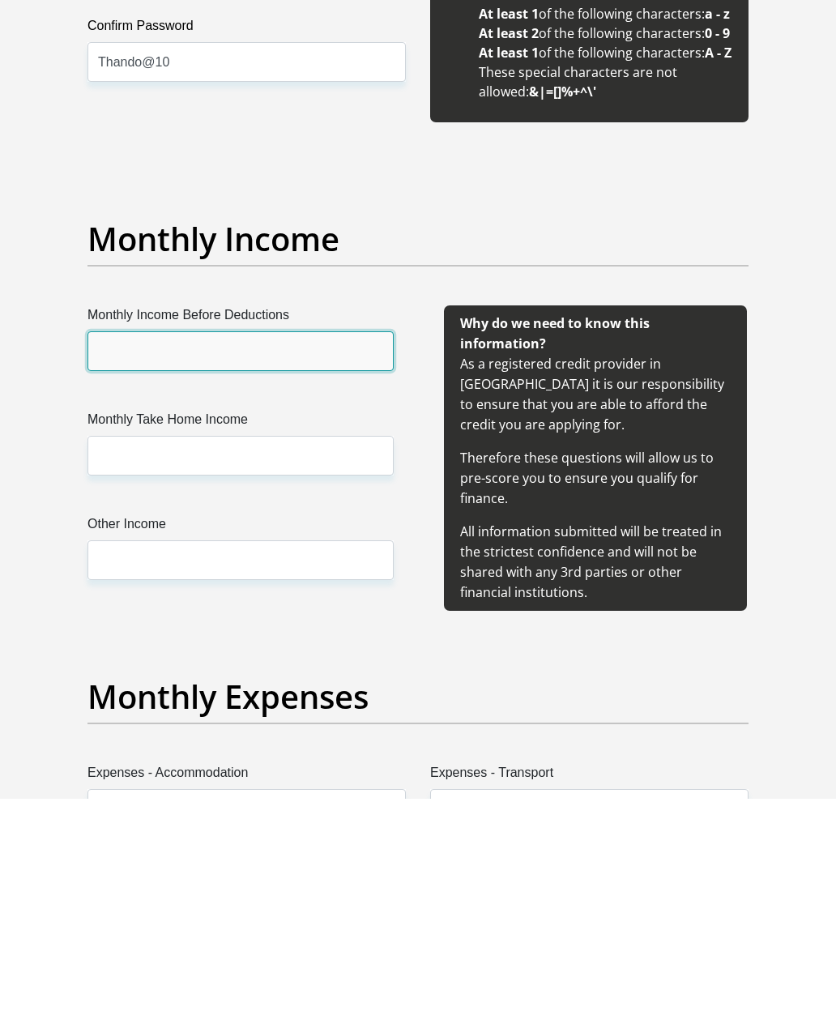
scroll to position [1816, 0]
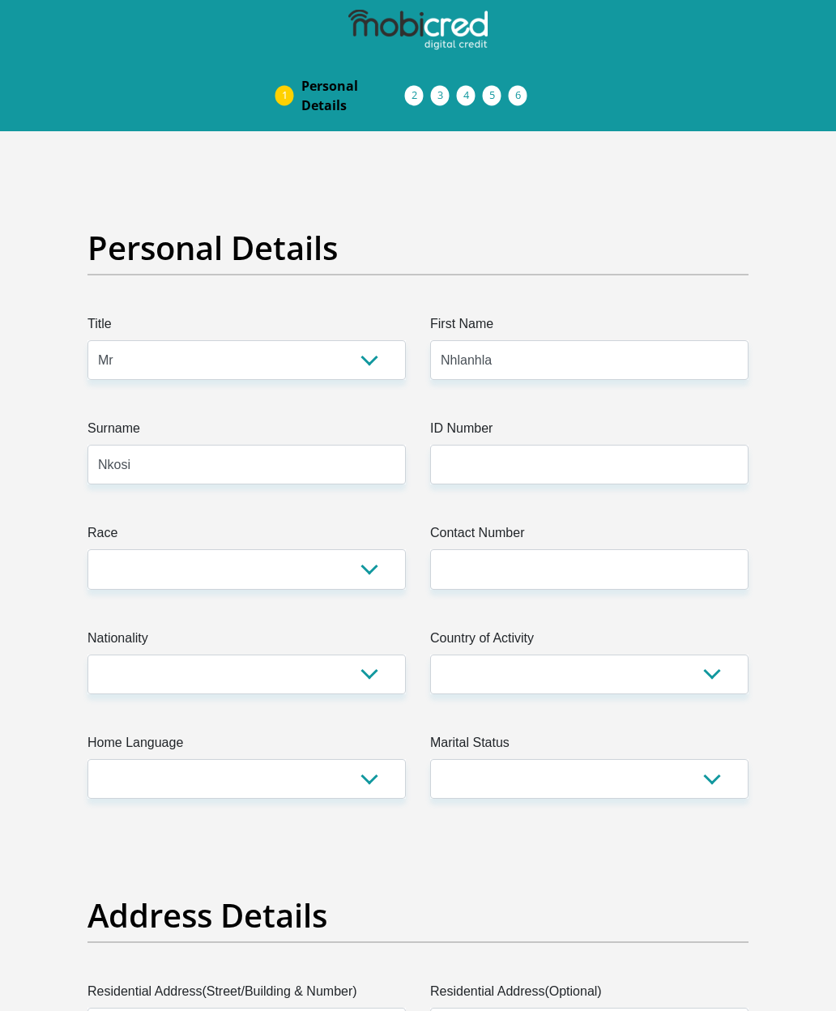
select select "Mr"
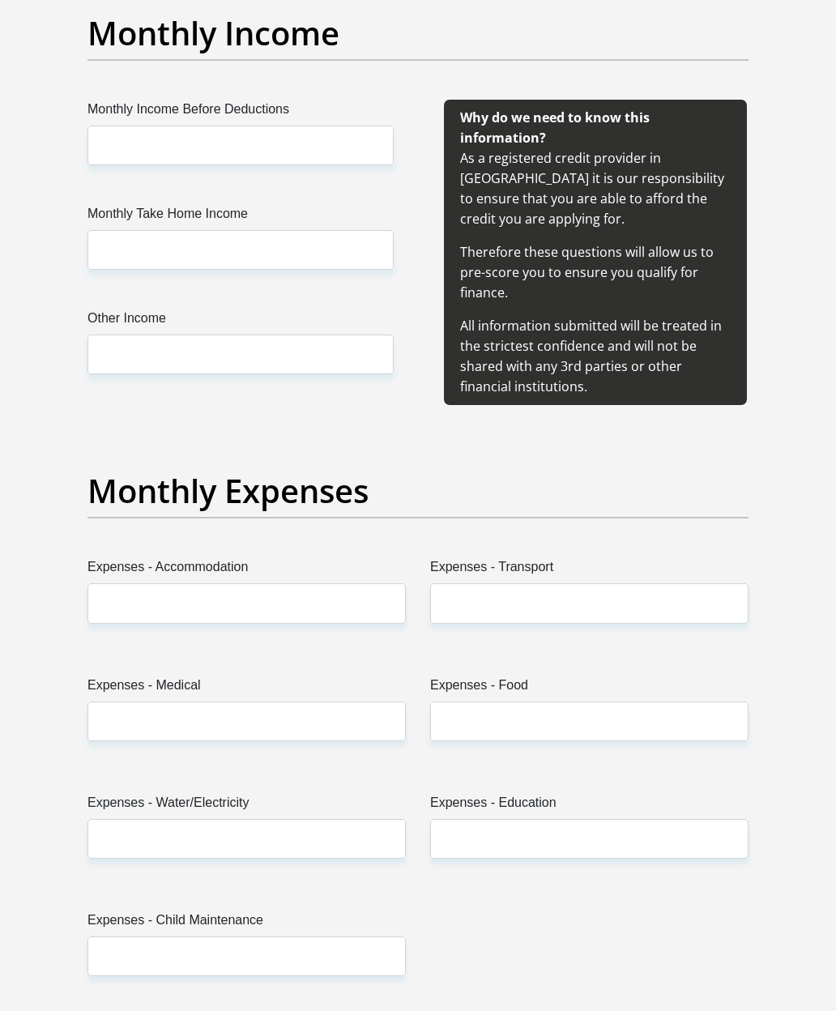
scroll to position [1900, 0]
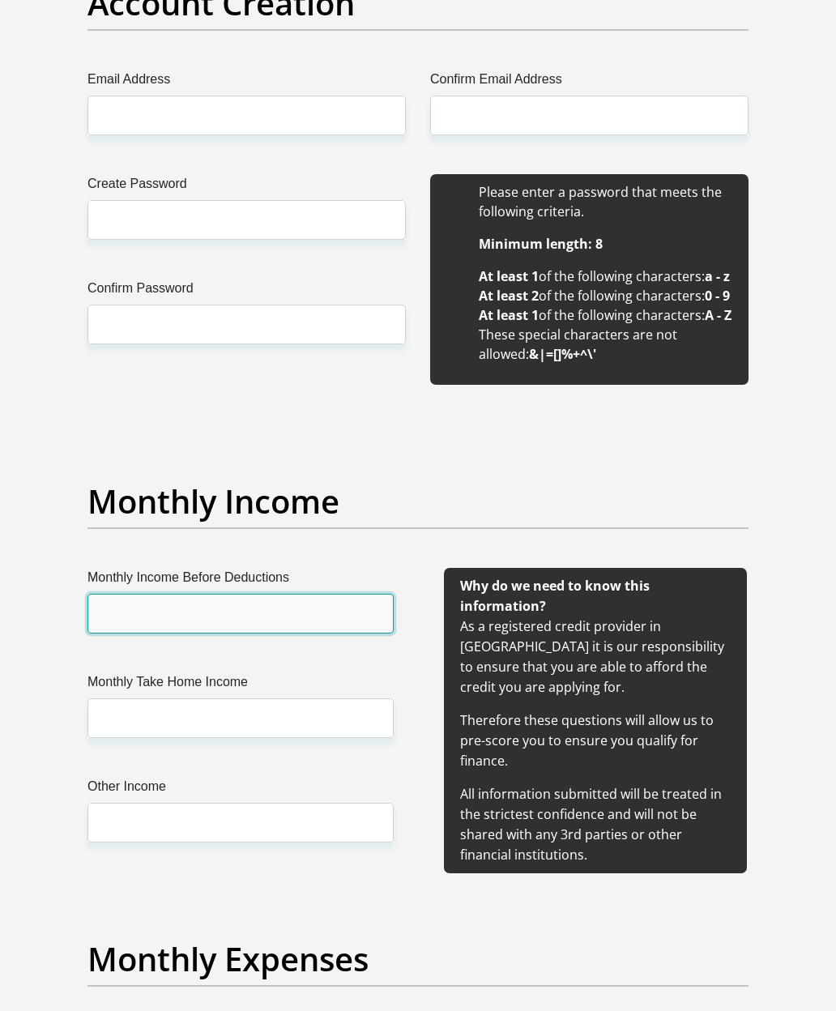
click at [343, 634] on input "Monthly Income Before Deductions" at bounding box center [241, 614] width 306 height 40
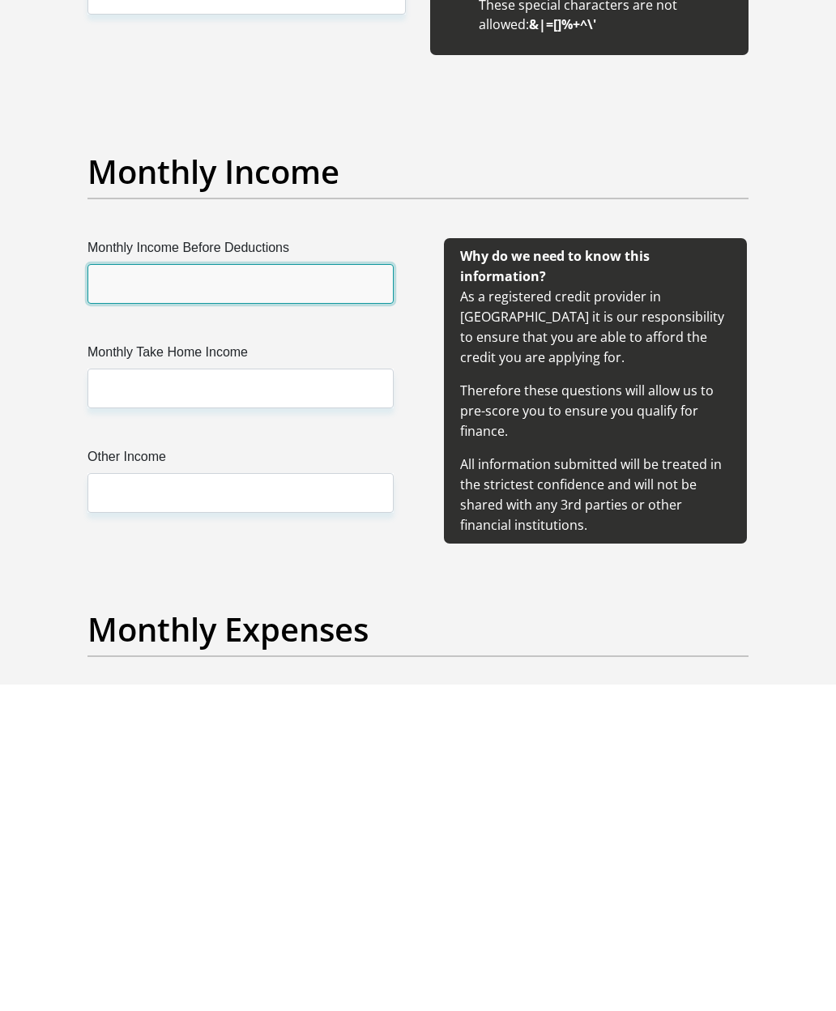
paste input "10"
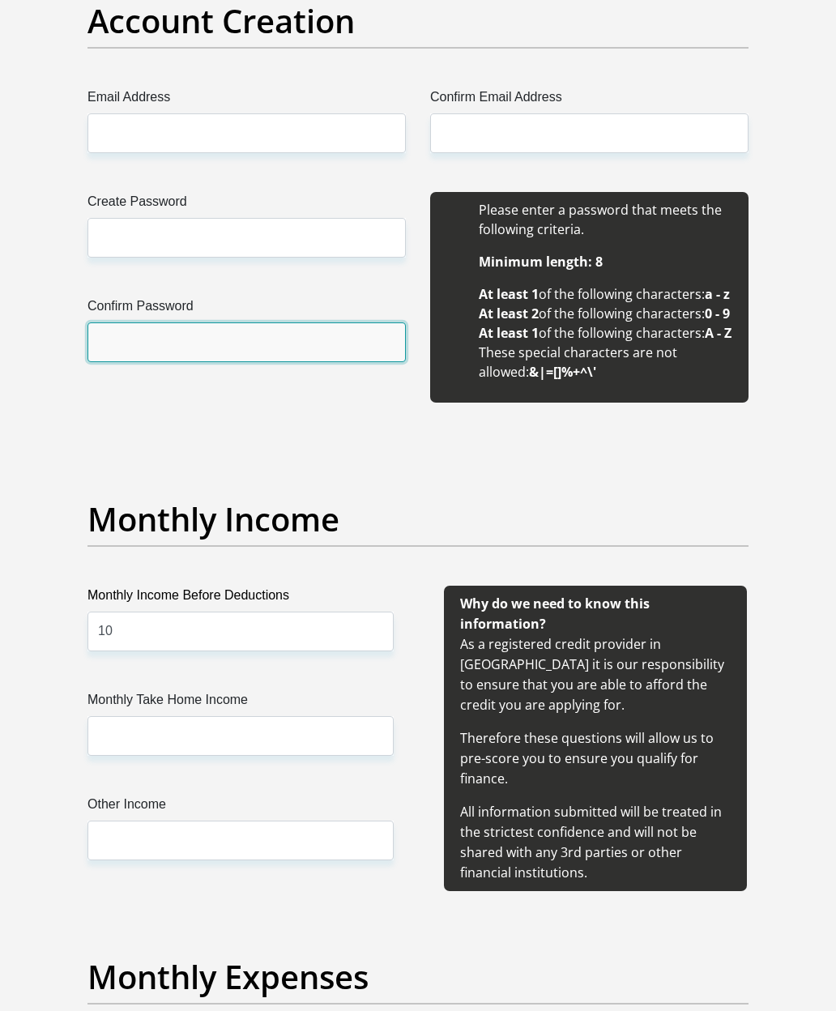
scroll to position [1448, 0]
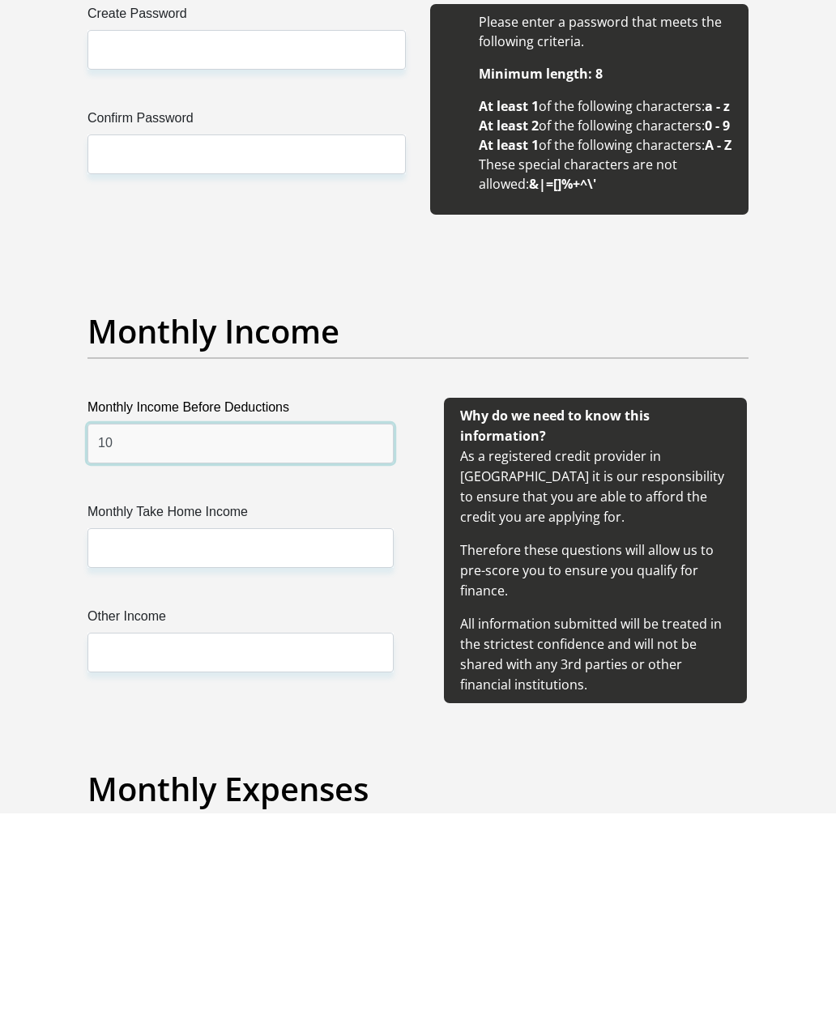
click at [118, 622] on input "10" at bounding box center [241, 642] width 306 height 40
type input "1"
type input "263000"
click at [732, 690] on div "Why do we need to know this information? As a registered credit provider in [GE…" at bounding box center [595, 749] width 303 height 306
